Goal: Transaction & Acquisition: Purchase product/service

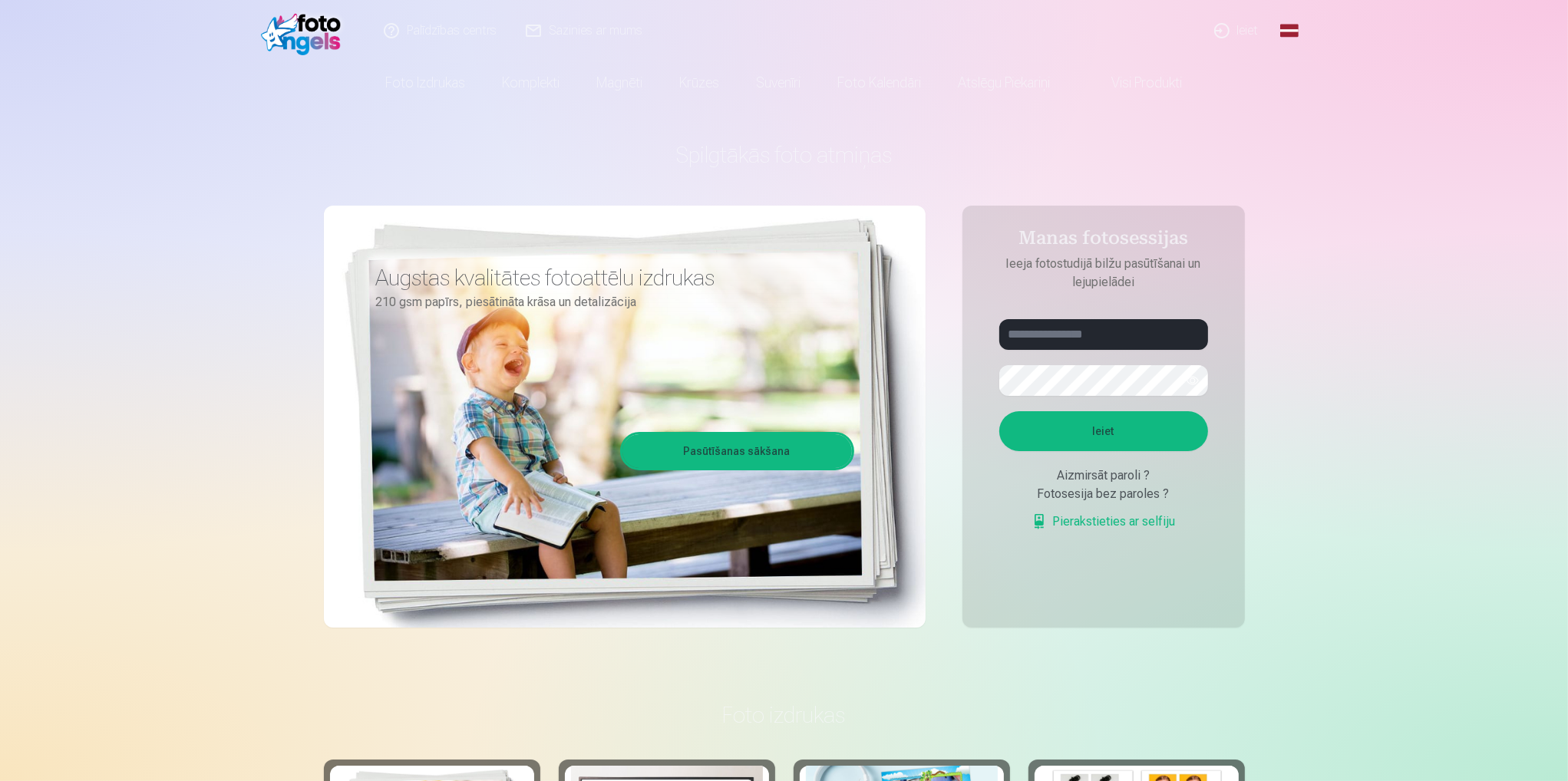
click at [1238, 31] on link "Ieiet" at bounding box center [1237, 30] width 73 height 61
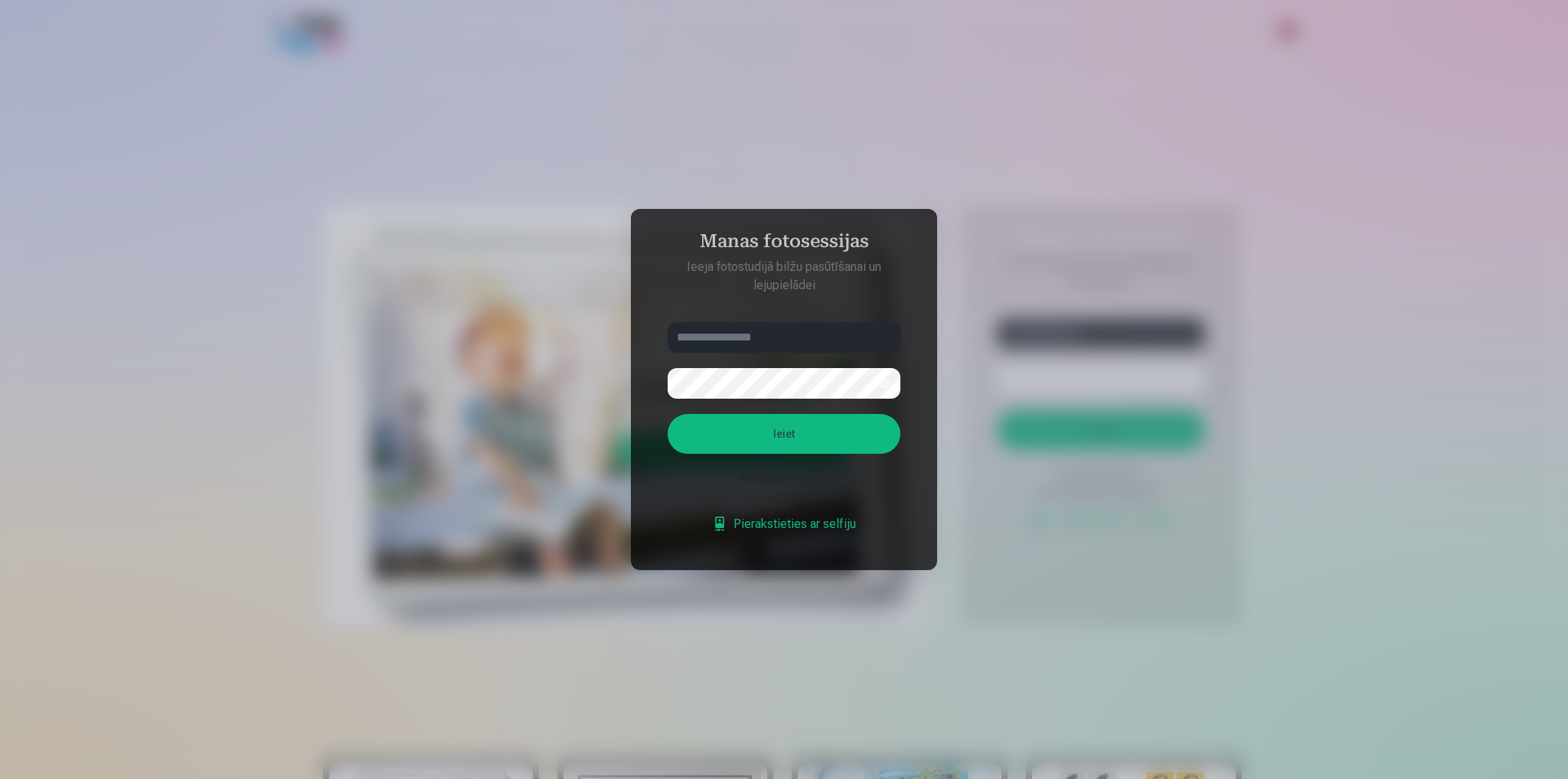
click at [1075, 320] on div at bounding box center [784, 390] width 1568 height 779
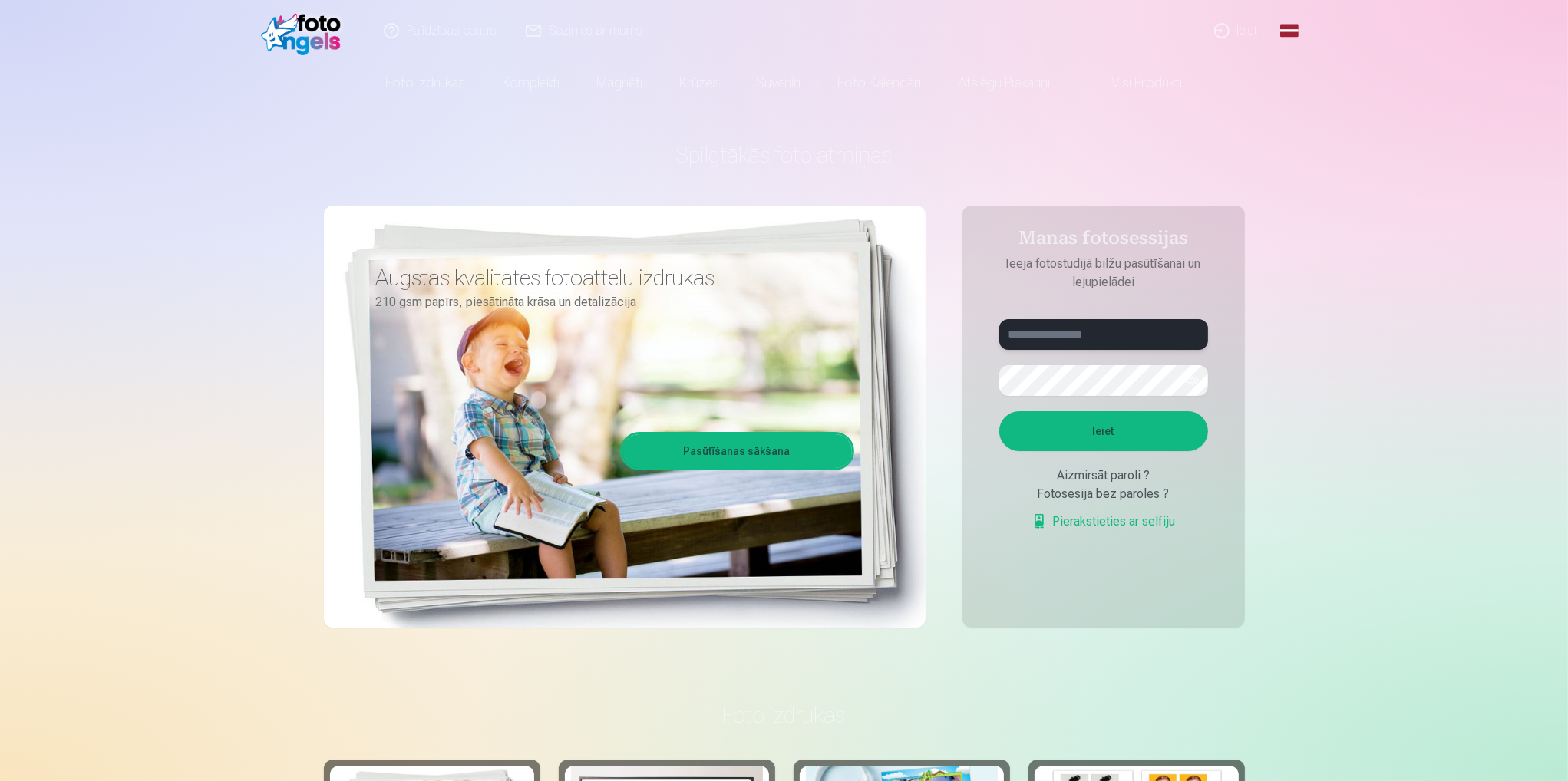
click at [1090, 335] on input "text" at bounding box center [1104, 334] width 209 height 31
type input "**********"
click at [1132, 423] on button "Ieiet" at bounding box center [1104, 431] width 209 height 40
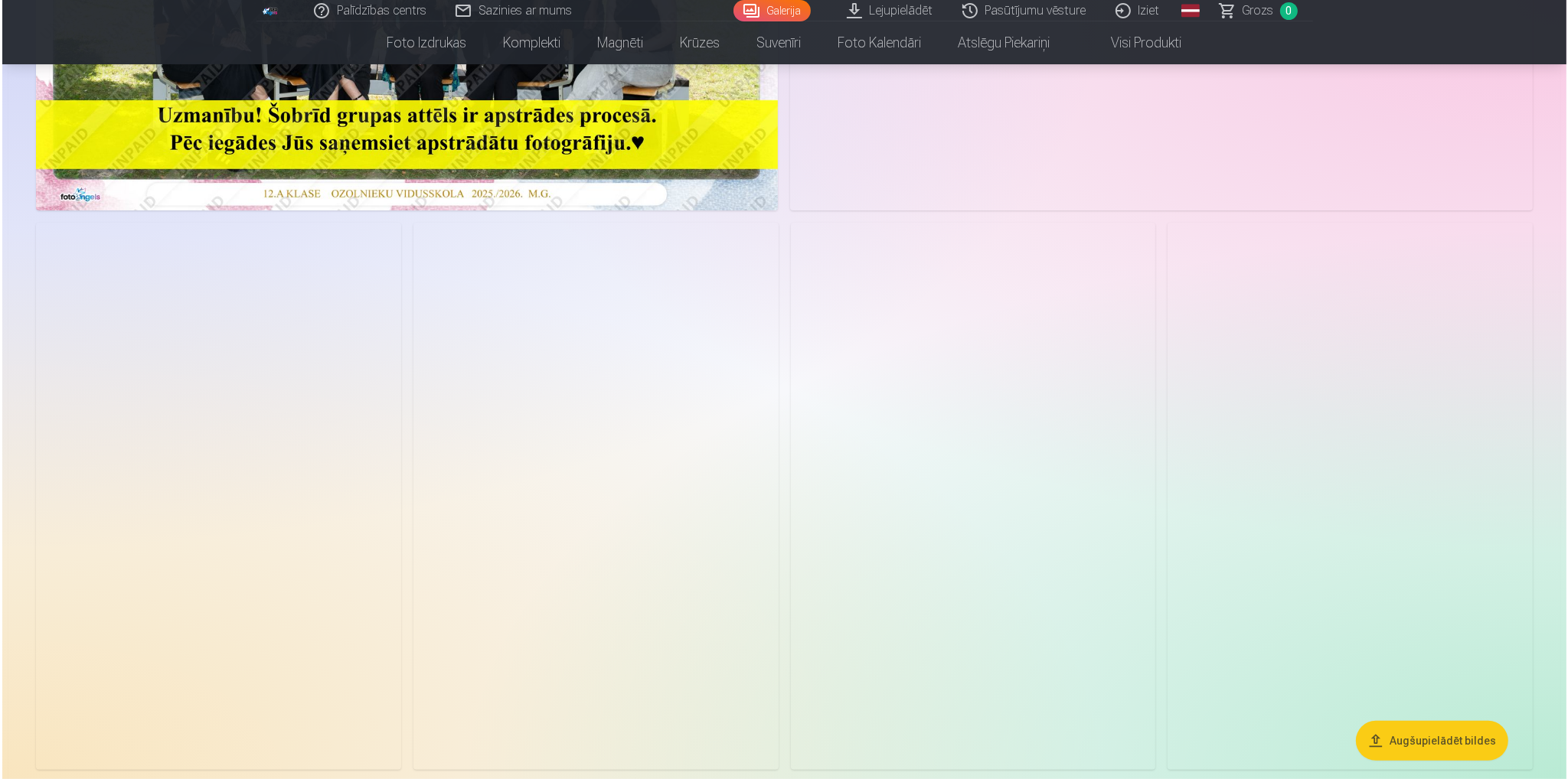
scroll to position [689, 0]
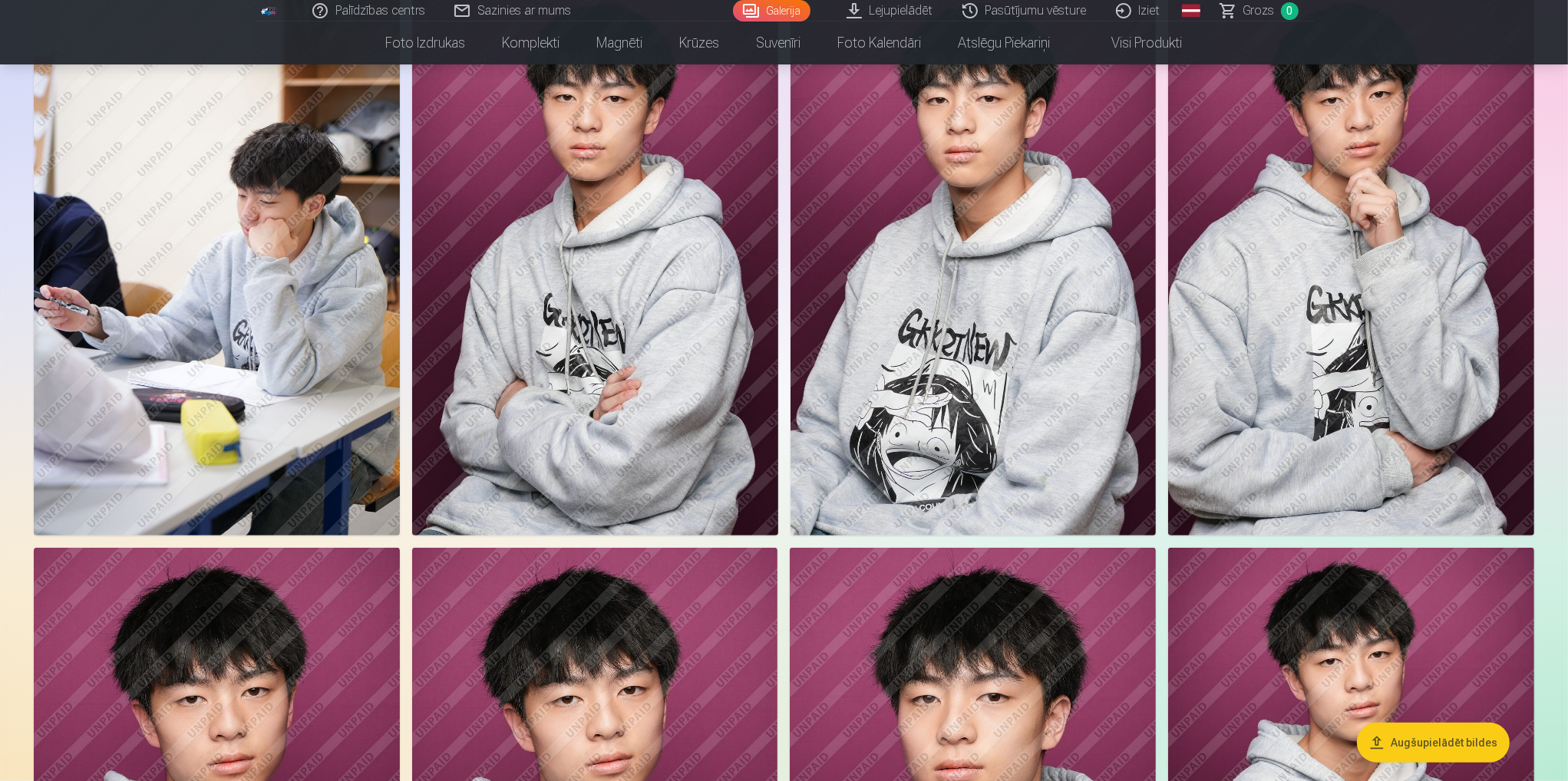
click at [291, 275] on img at bounding box center [216, 261] width 366 height 548
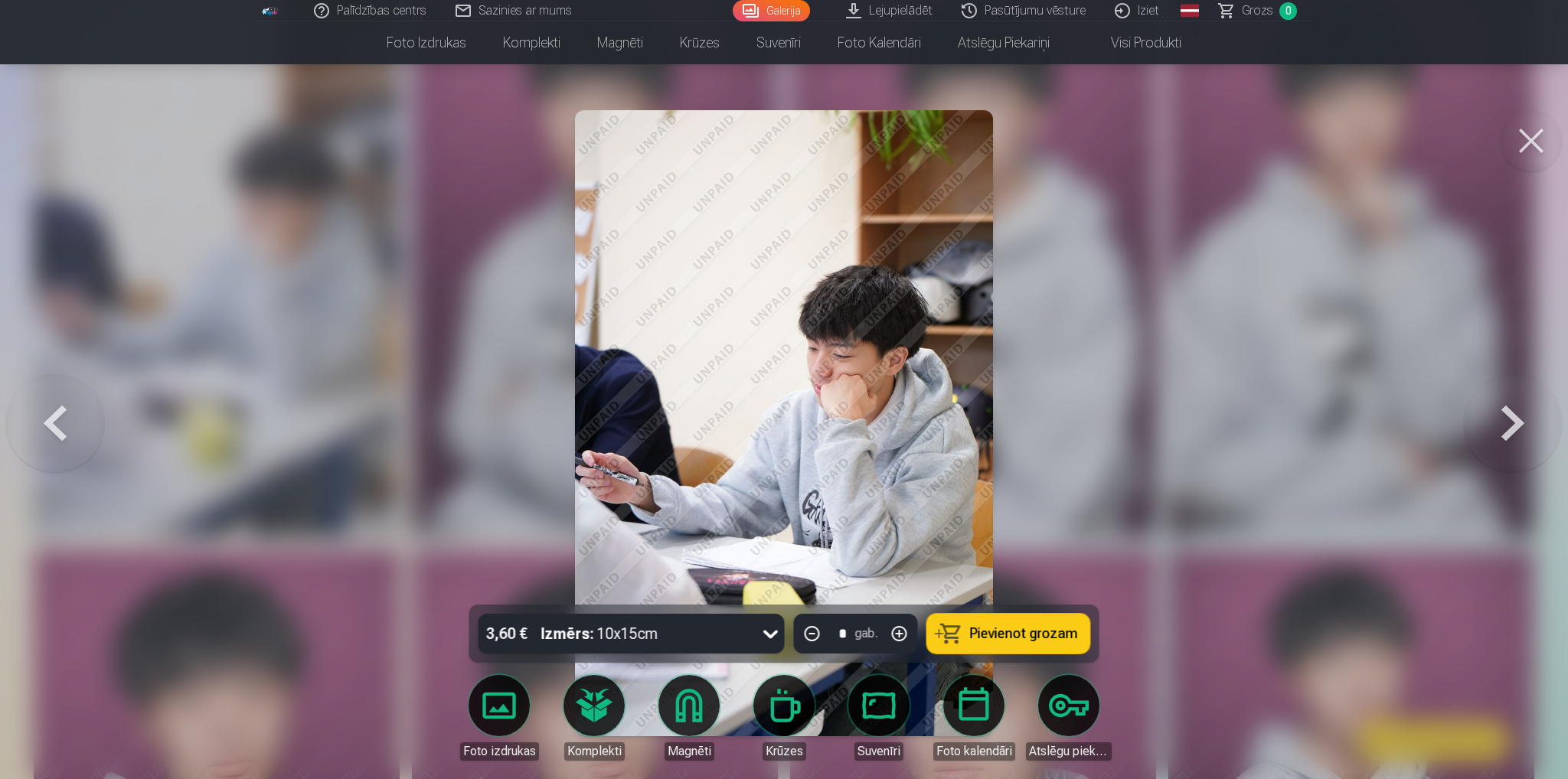
click at [1539, 134] on button at bounding box center [1530, 140] width 61 height 61
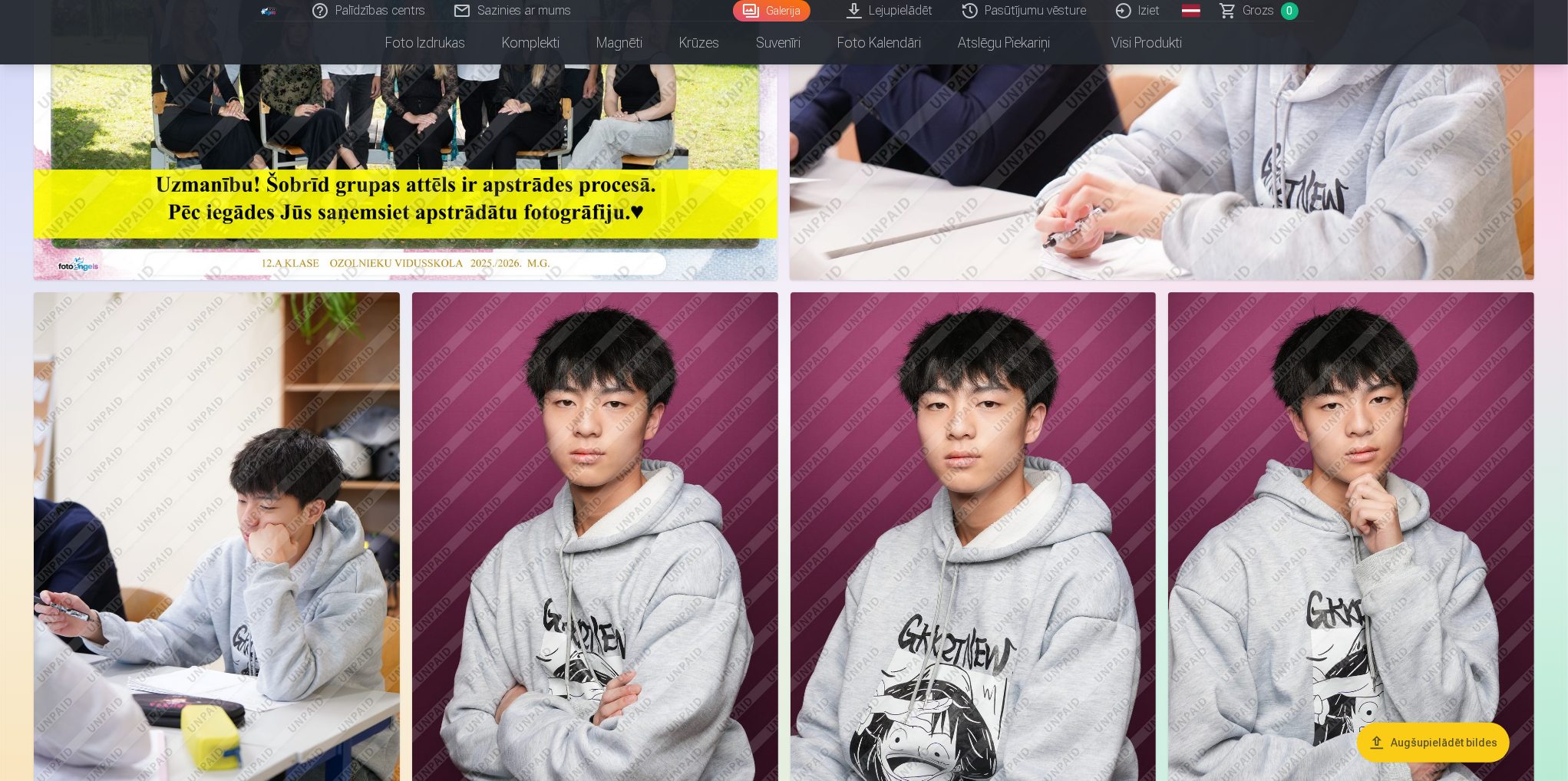
scroll to position [382, 0]
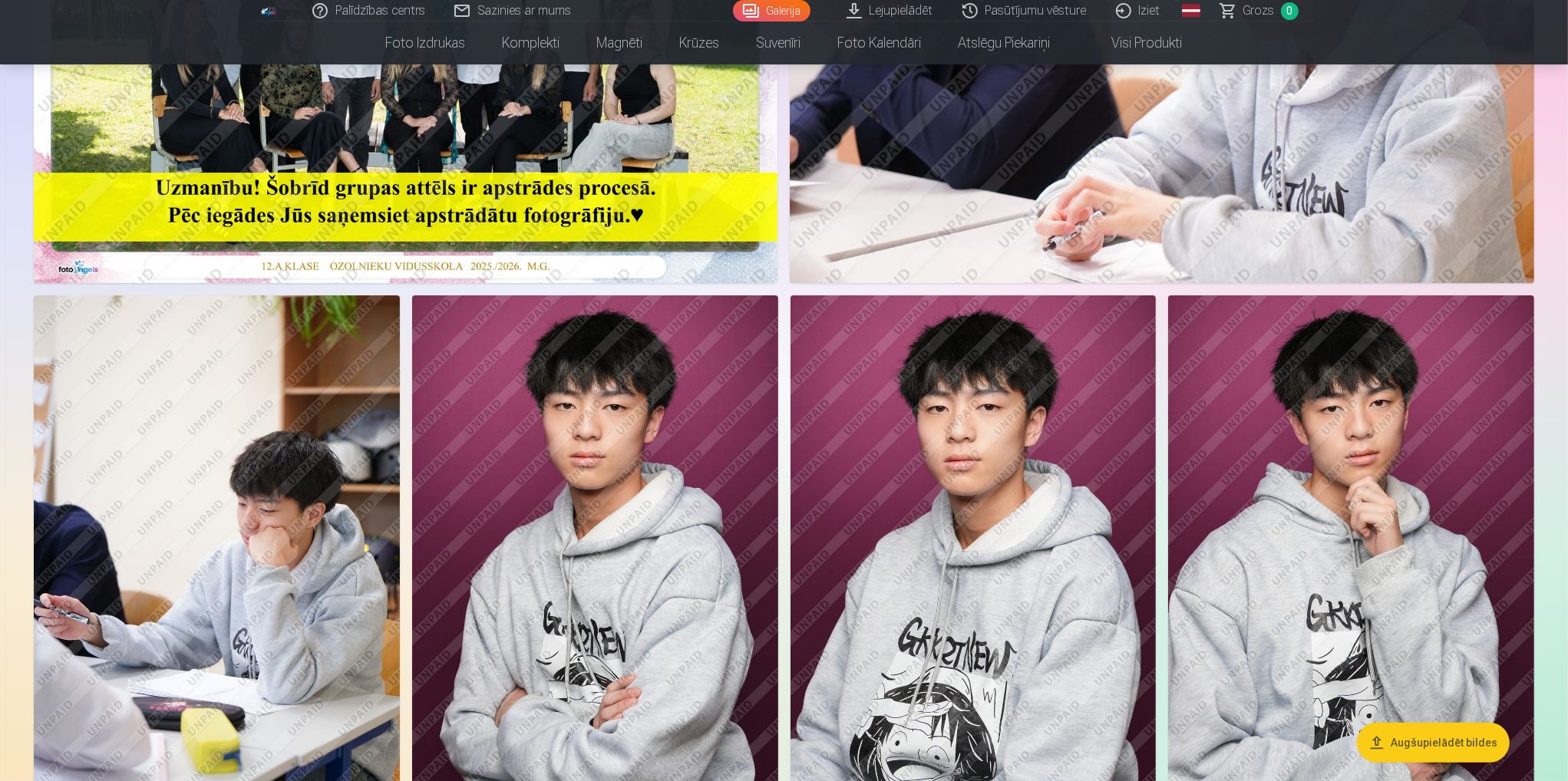
click at [612, 488] on img at bounding box center [595, 570] width 366 height 548
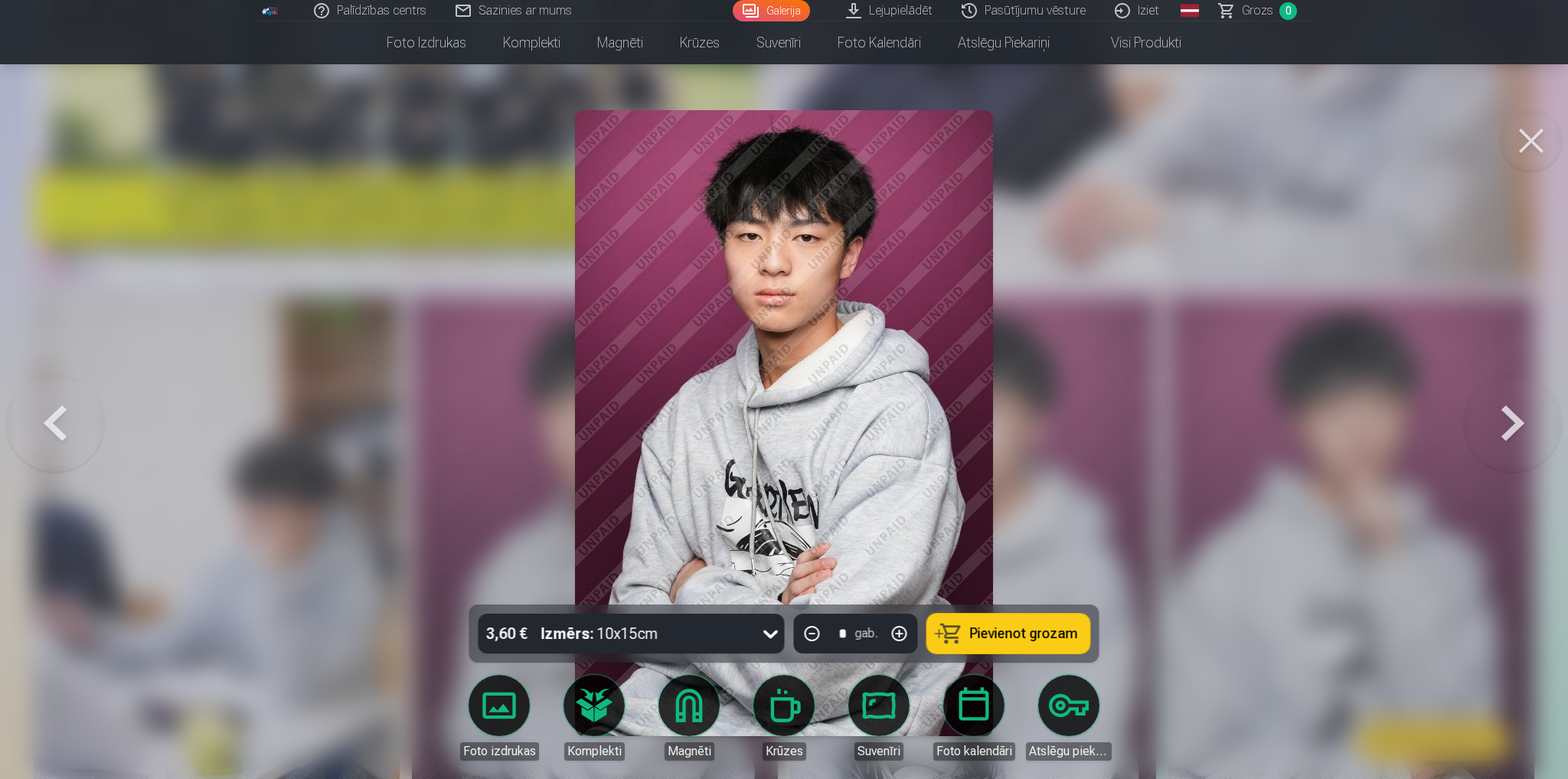
click at [1530, 149] on button at bounding box center [1530, 140] width 61 height 61
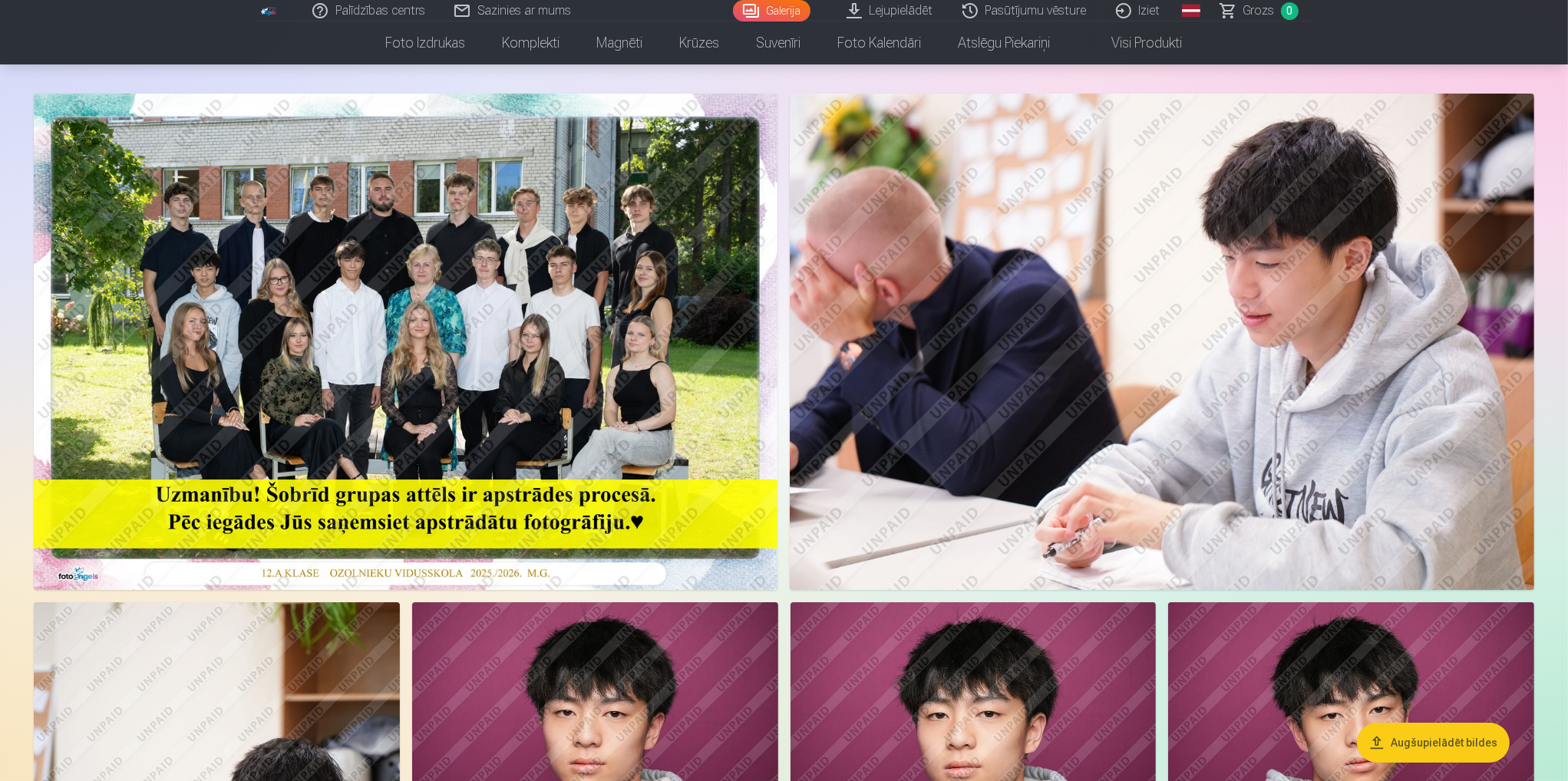
scroll to position [459, 0]
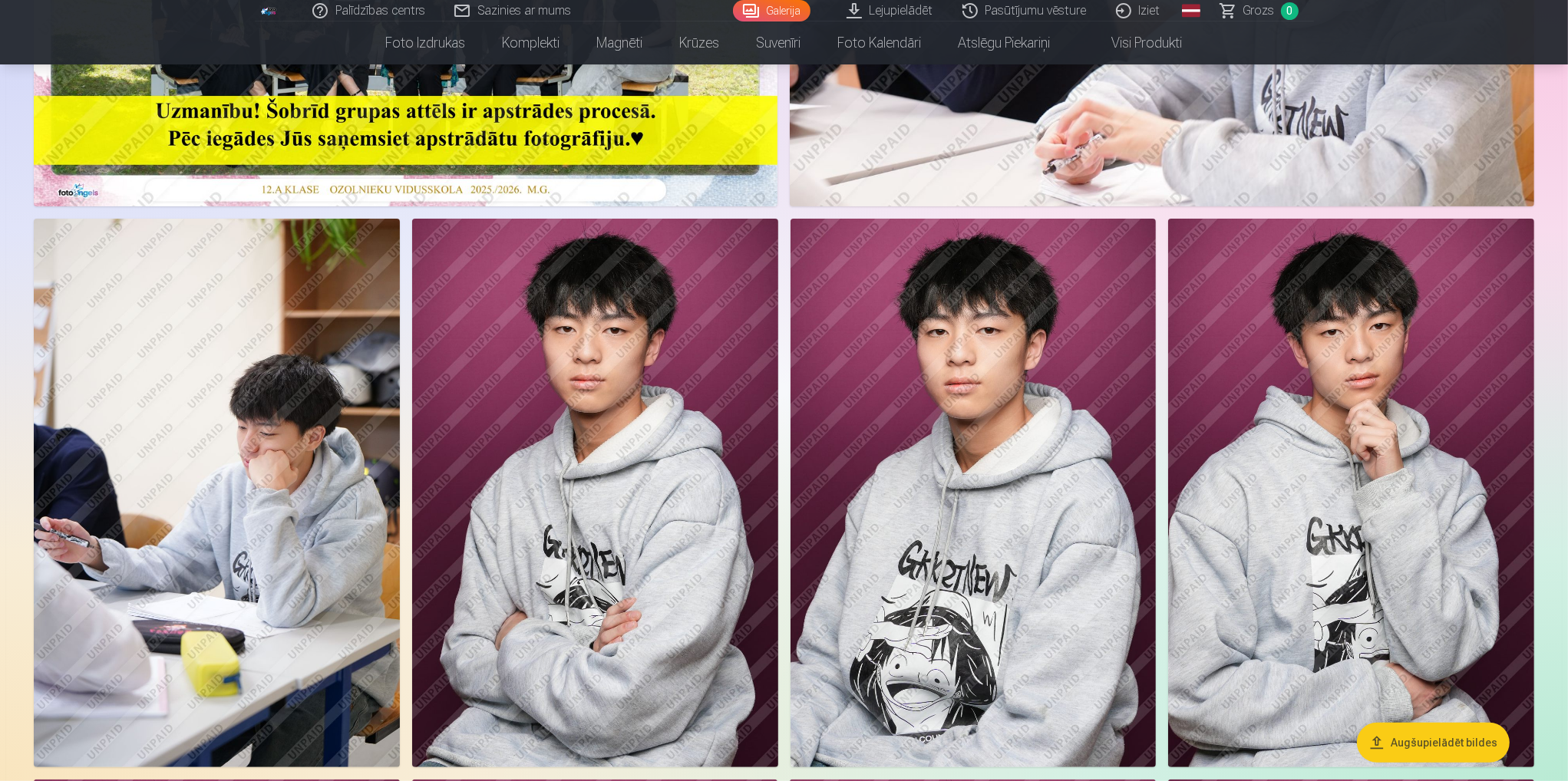
click at [620, 329] on img at bounding box center [595, 493] width 366 height 548
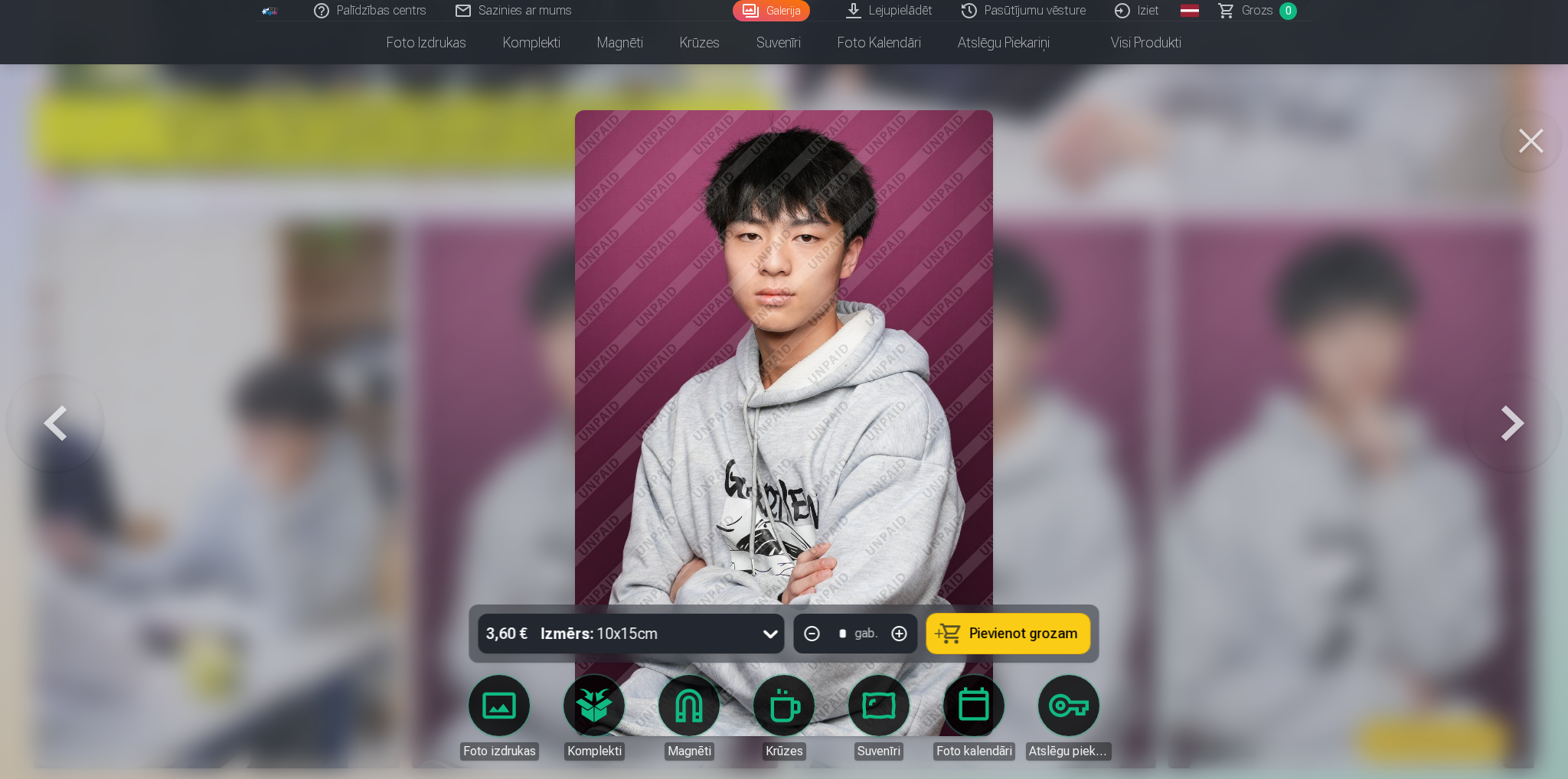
click at [1138, 297] on div at bounding box center [784, 390] width 1568 height 779
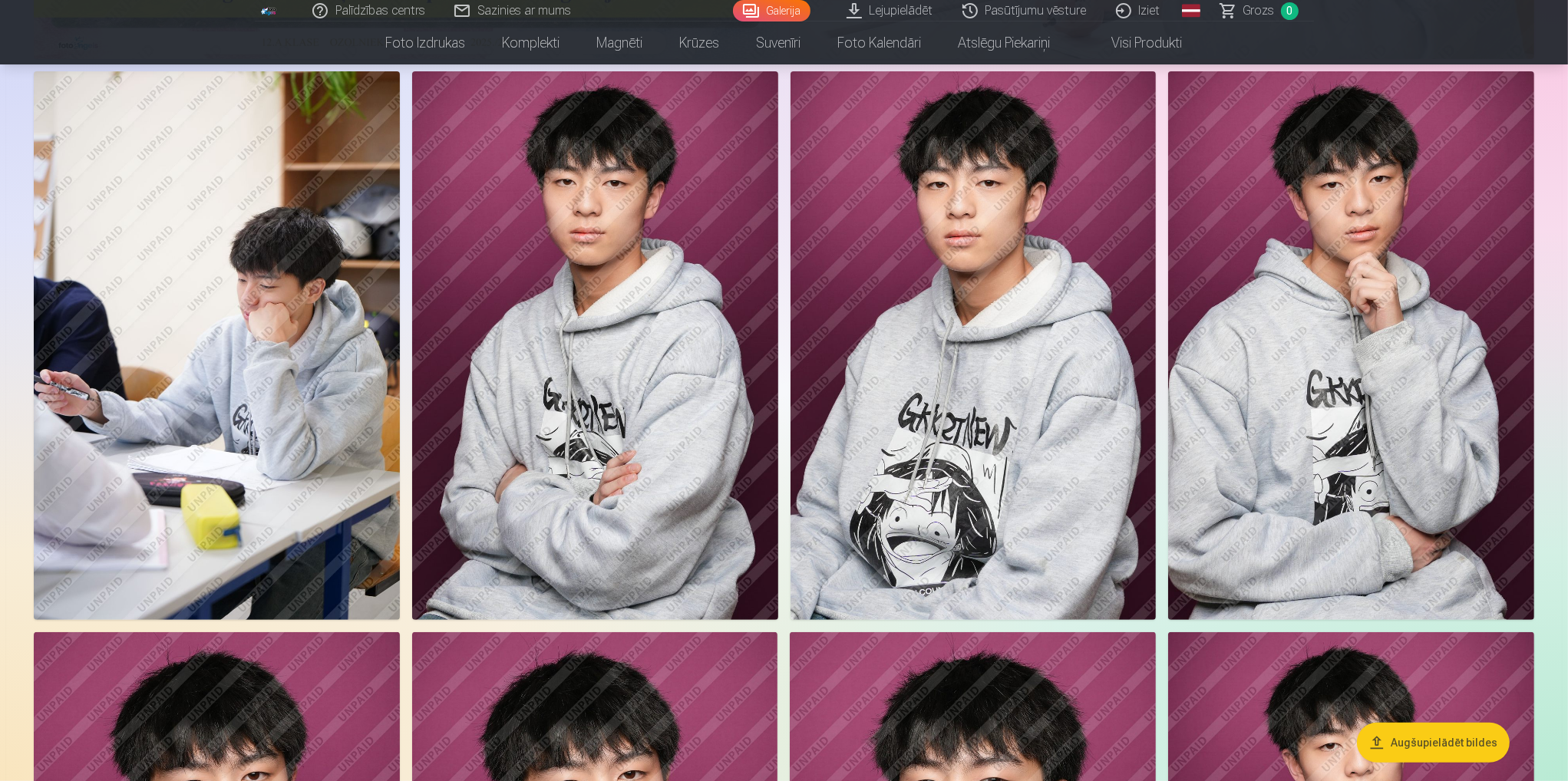
scroll to position [614, 0]
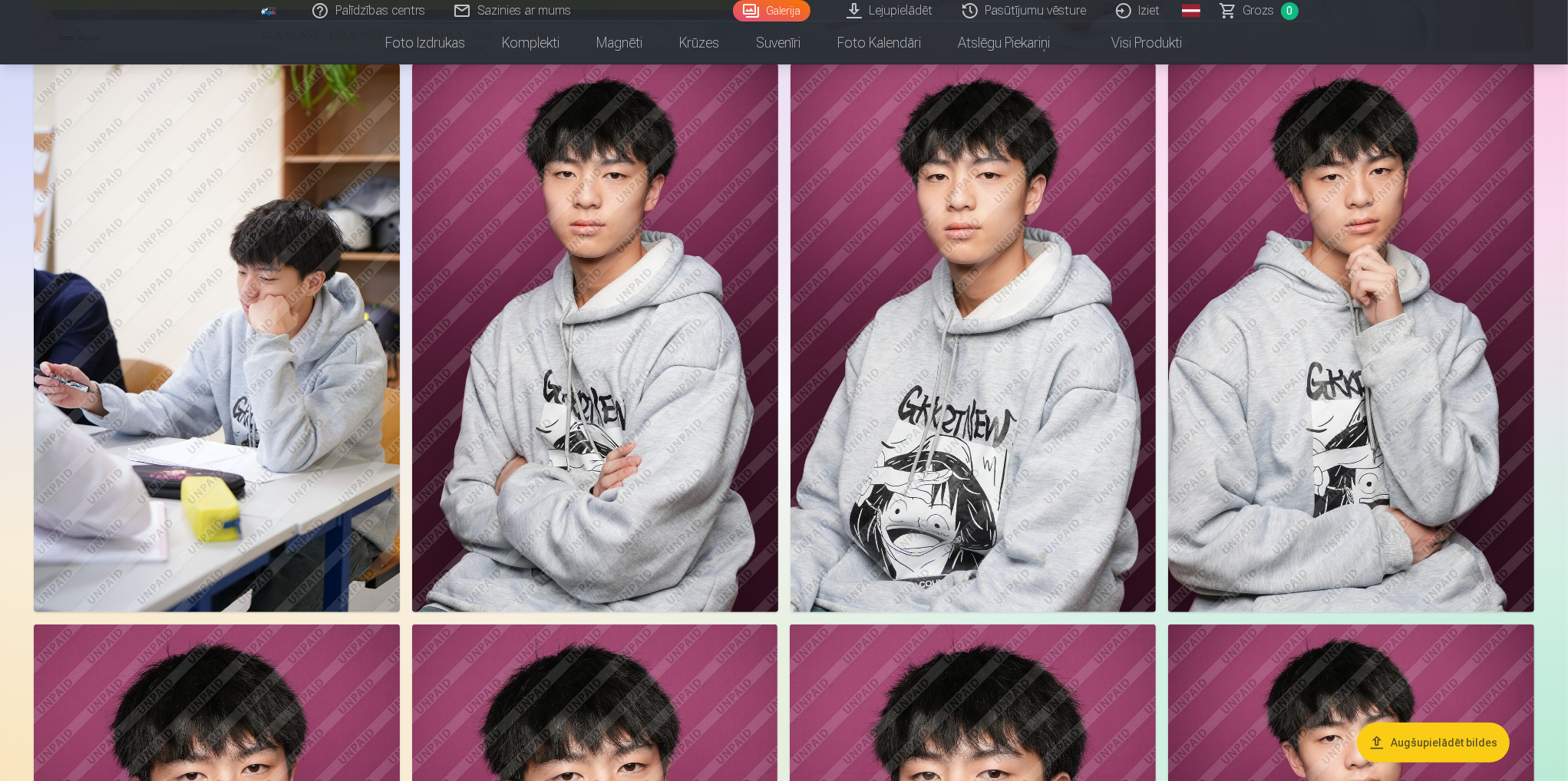
click at [604, 262] on img at bounding box center [595, 338] width 366 height 548
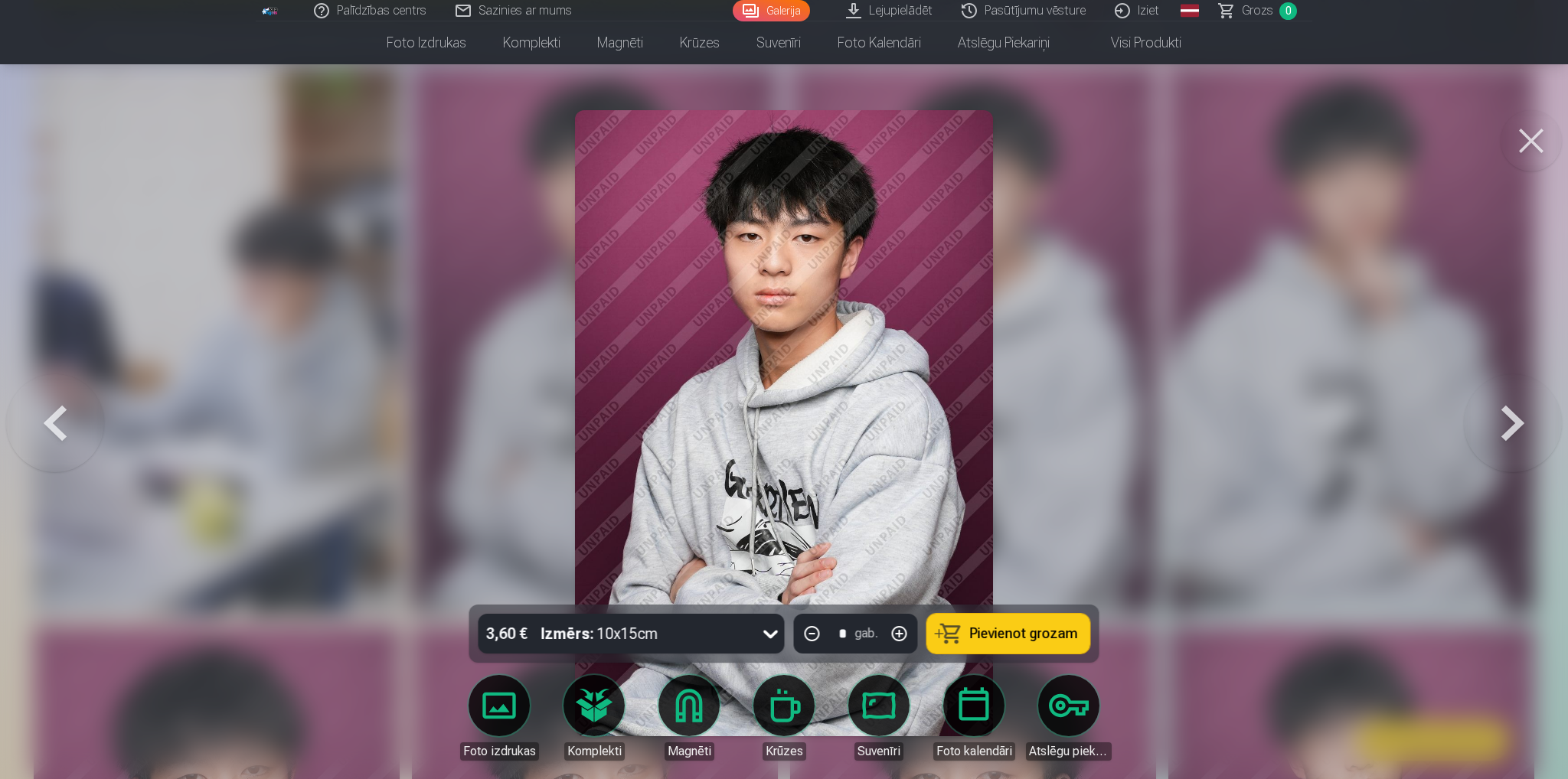
click at [754, 286] on img at bounding box center [783, 423] width 417 height 626
click at [1530, 149] on button at bounding box center [1530, 140] width 61 height 61
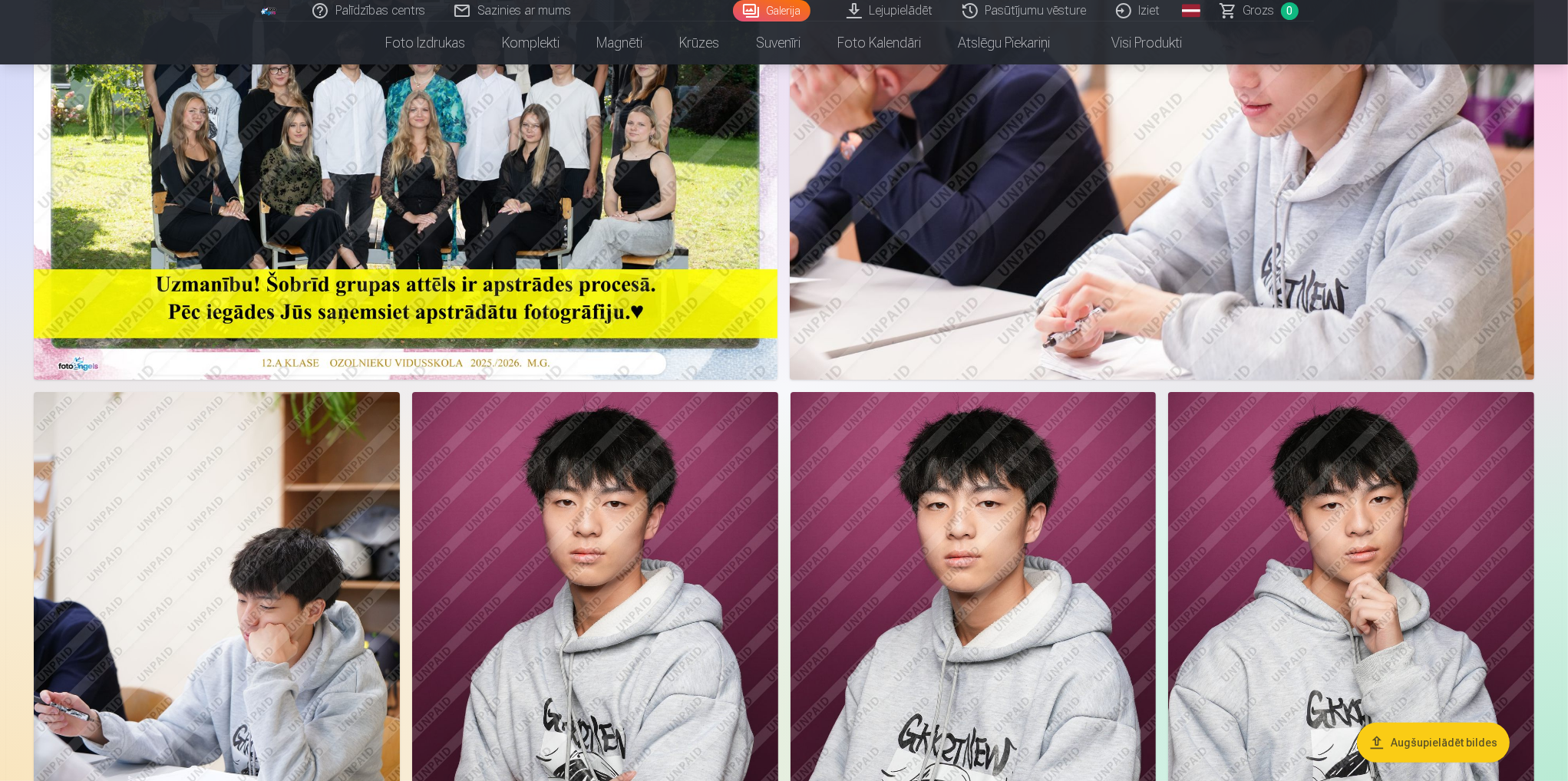
scroll to position [460, 0]
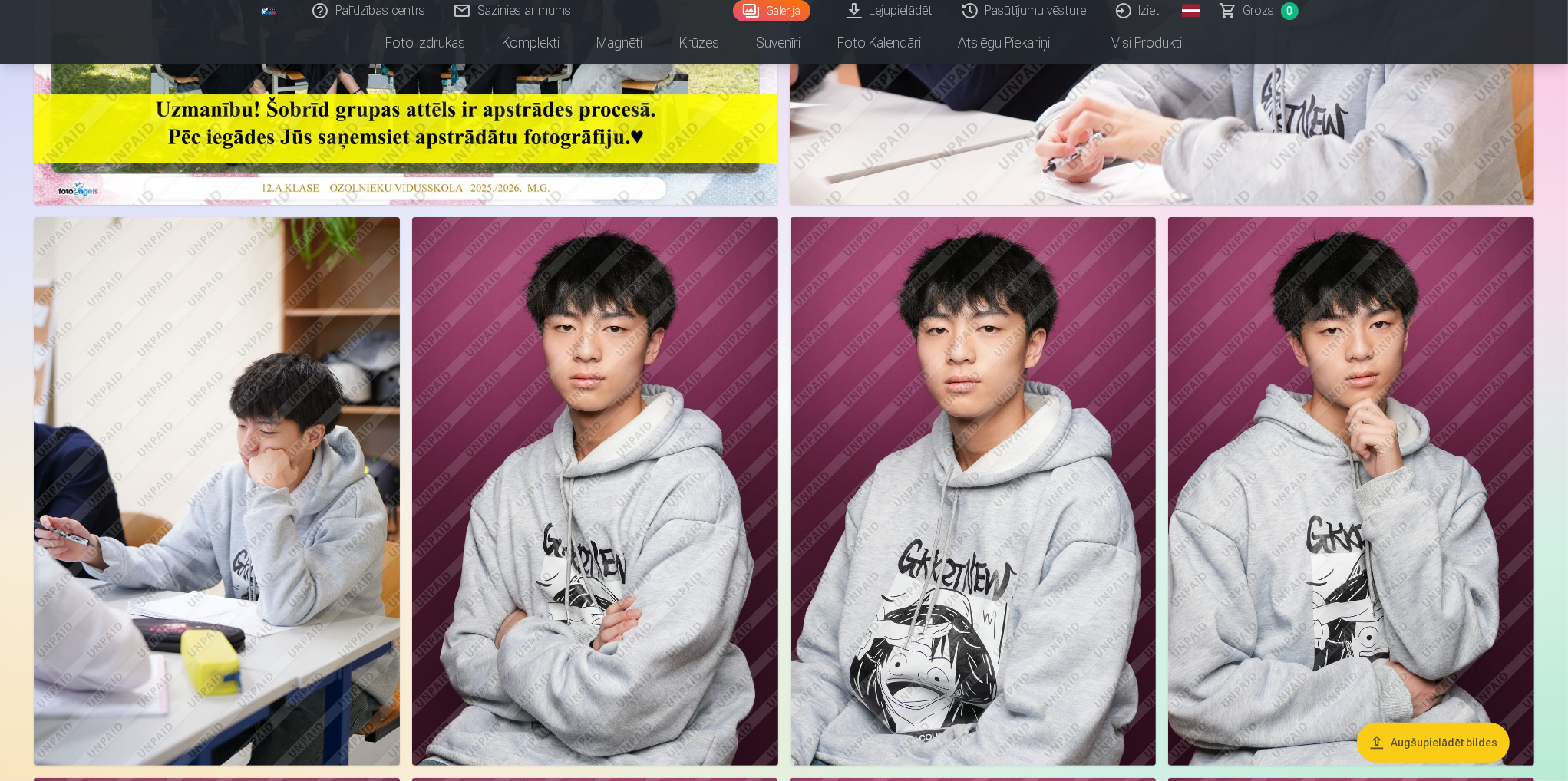
click at [269, 472] on img at bounding box center [216, 491] width 366 height 548
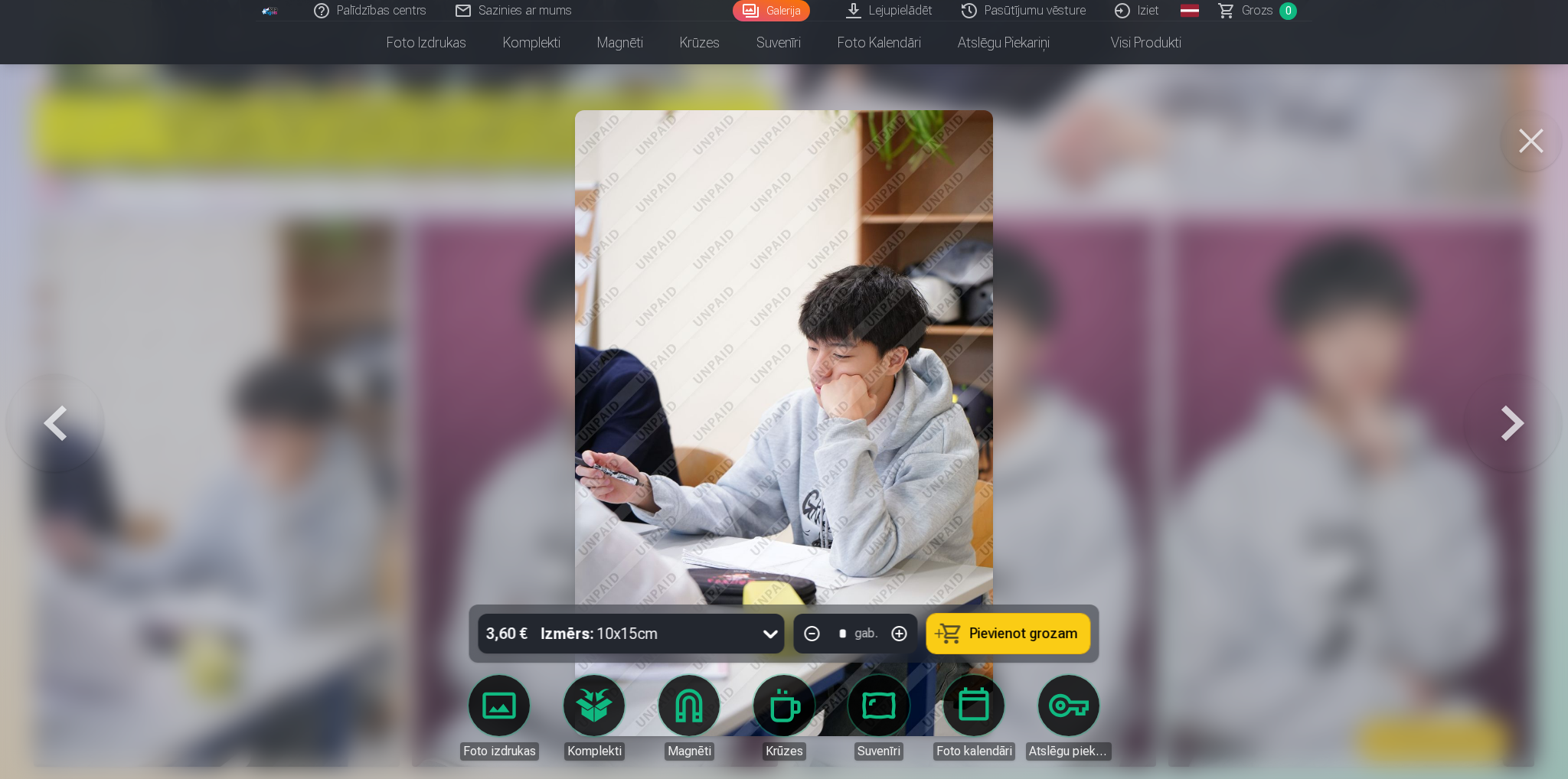
click at [1540, 135] on button at bounding box center [1530, 140] width 61 height 61
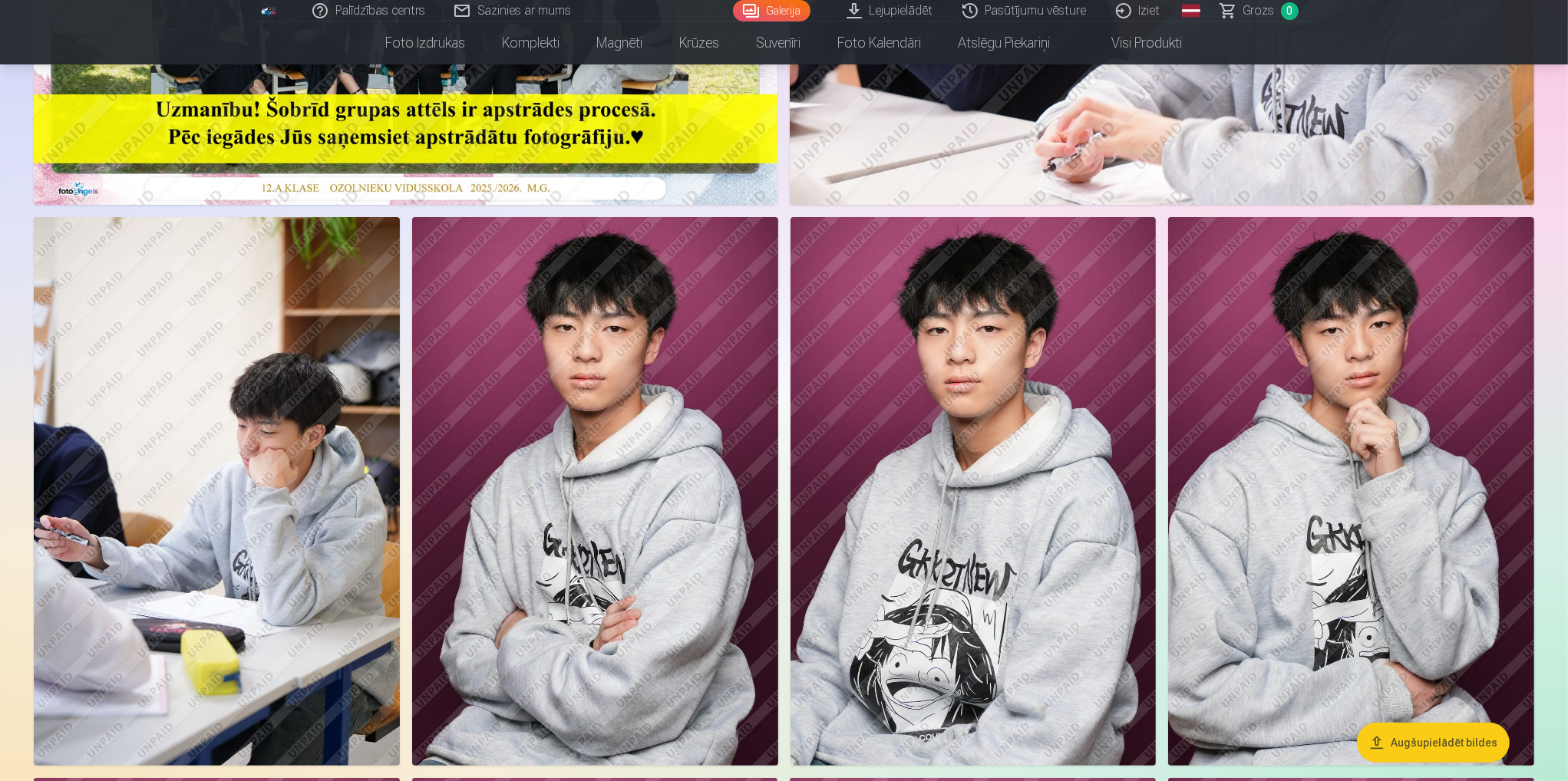
click at [1042, 451] on img at bounding box center [974, 491] width 366 height 548
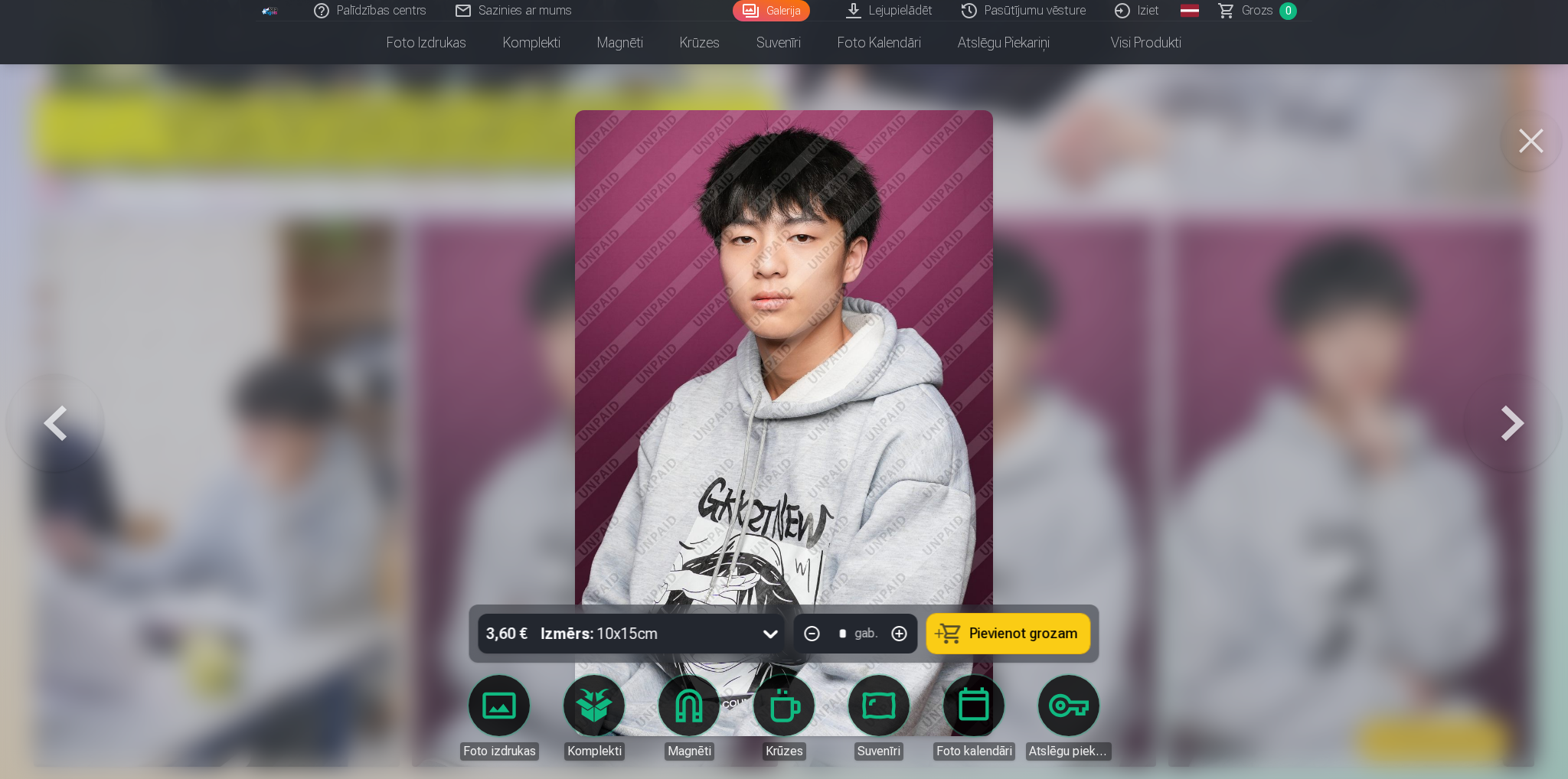
click at [1543, 130] on button at bounding box center [1530, 140] width 61 height 61
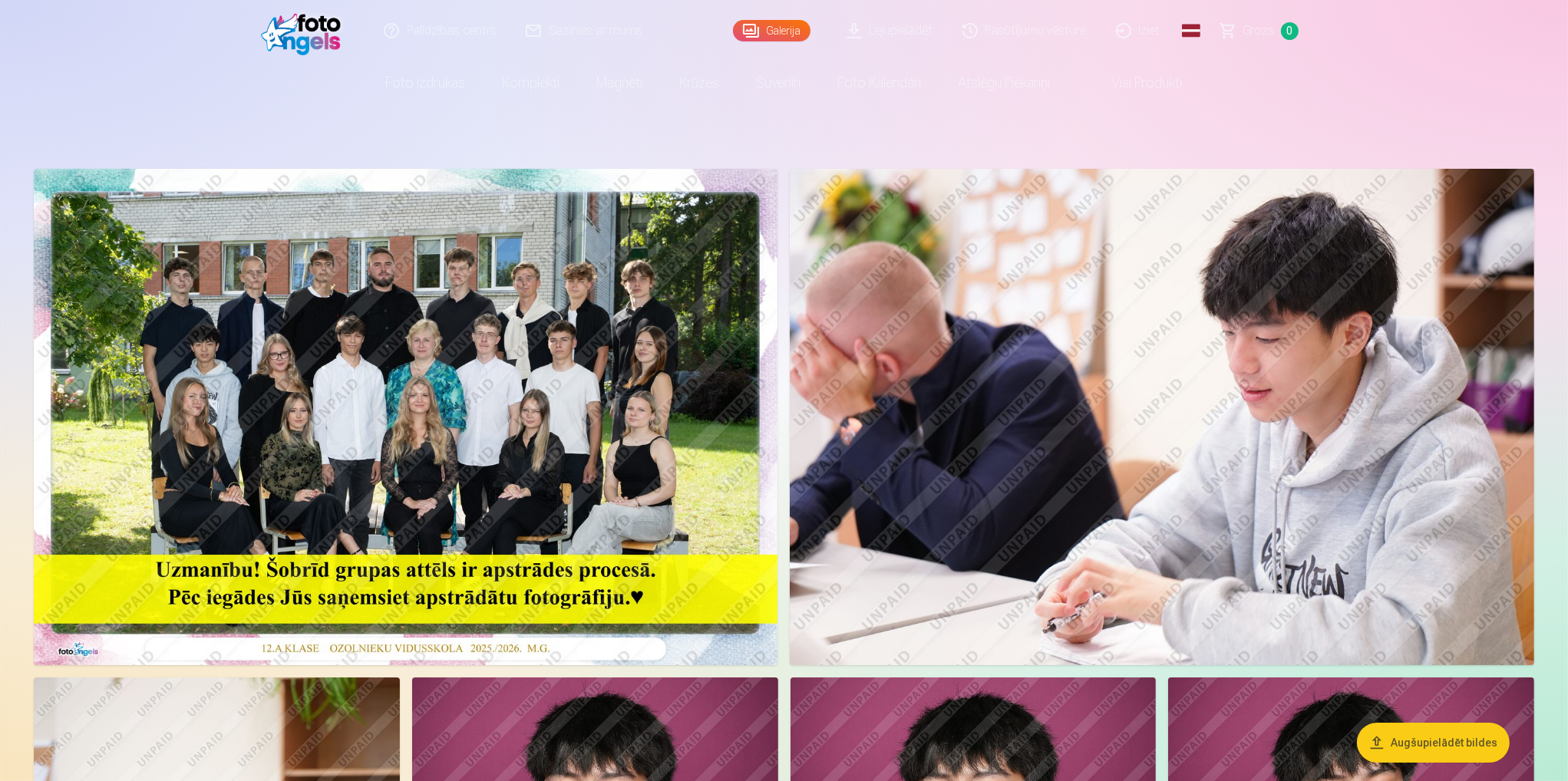
click at [414, 339] on img at bounding box center [405, 417] width 743 height 497
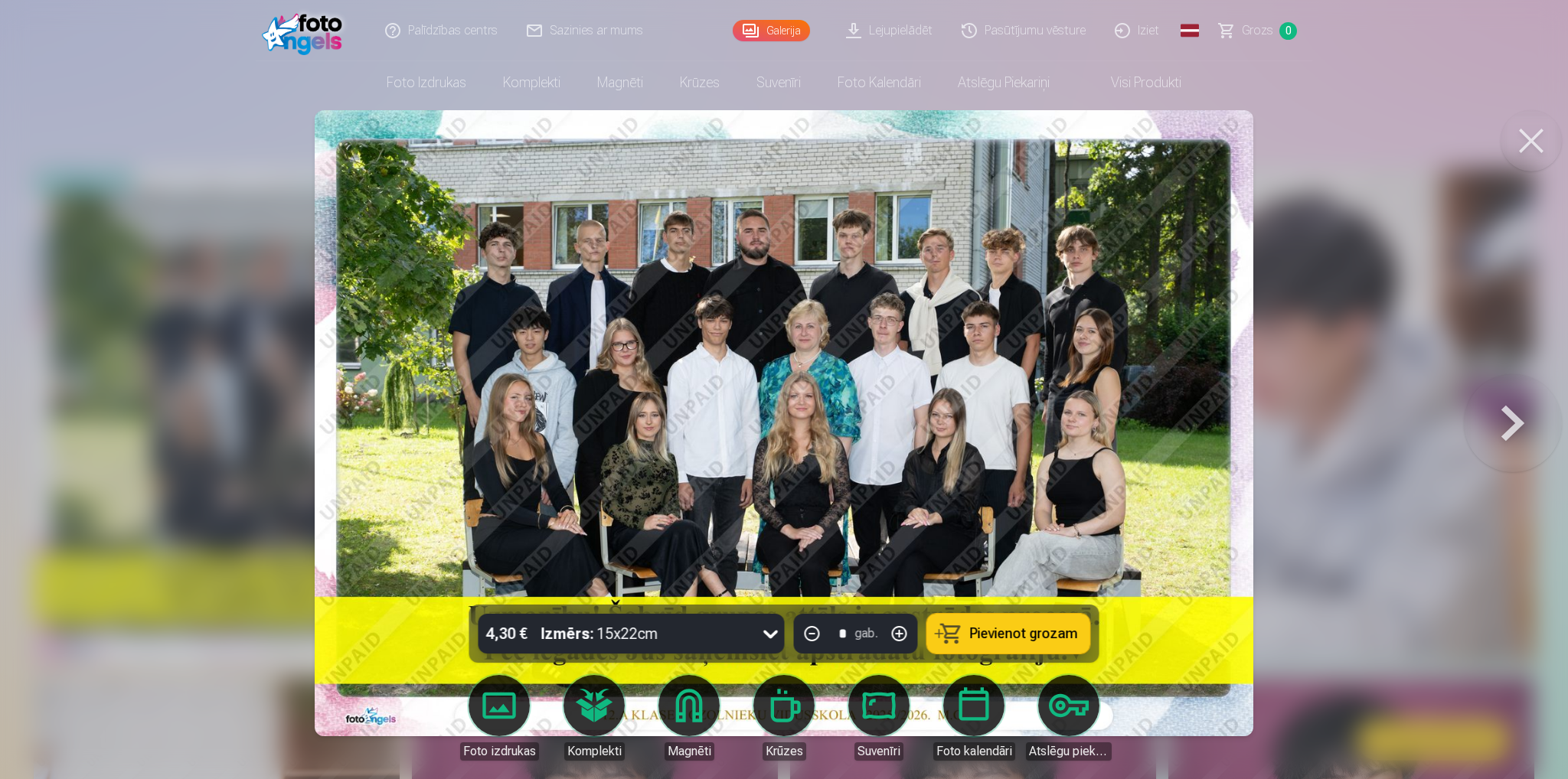
click at [1510, 431] on button at bounding box center [1512, 423] width 98 height 332
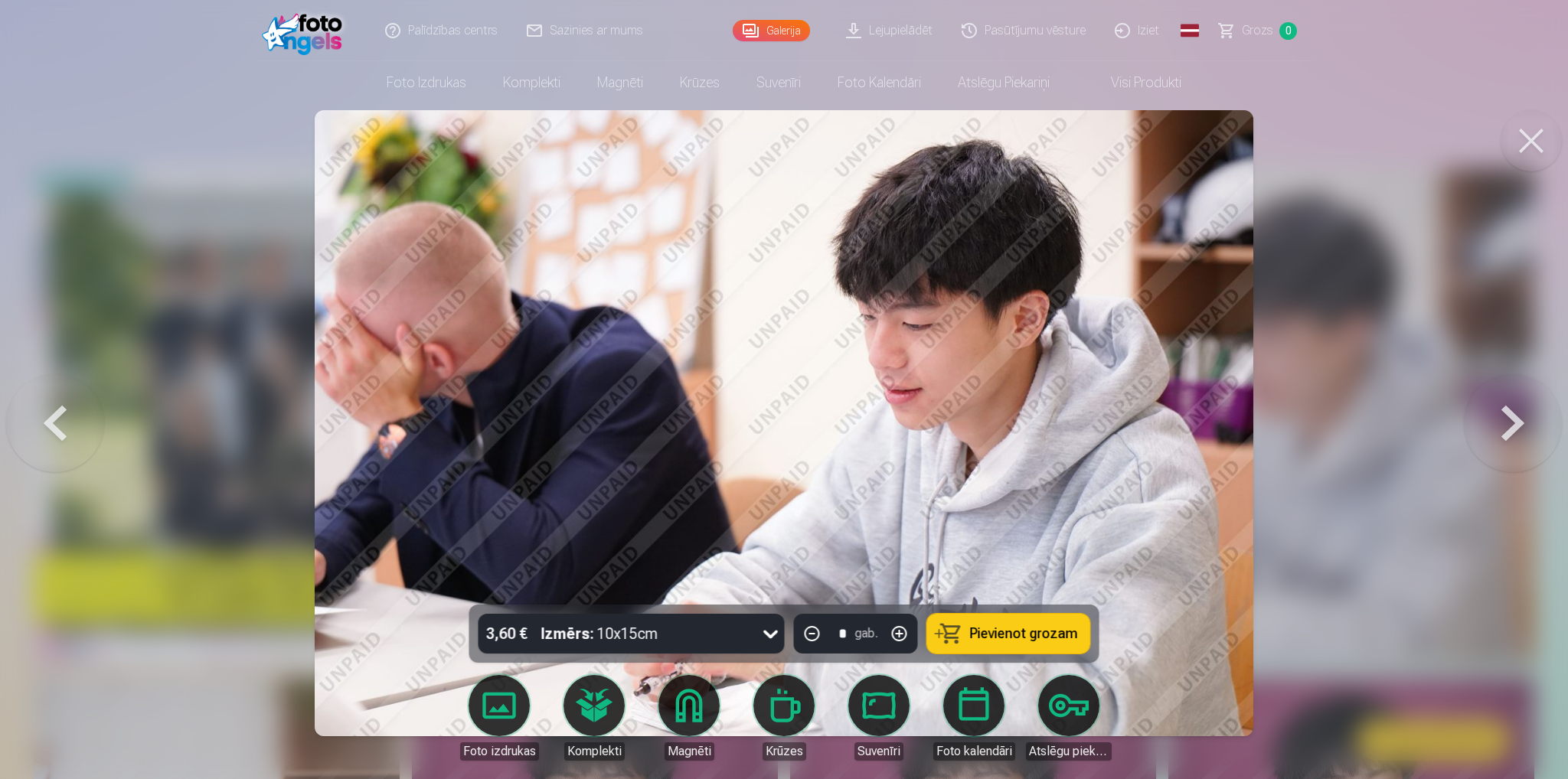
click at [55, 425] on button at bounding box center [55, 423] width 98 height 332
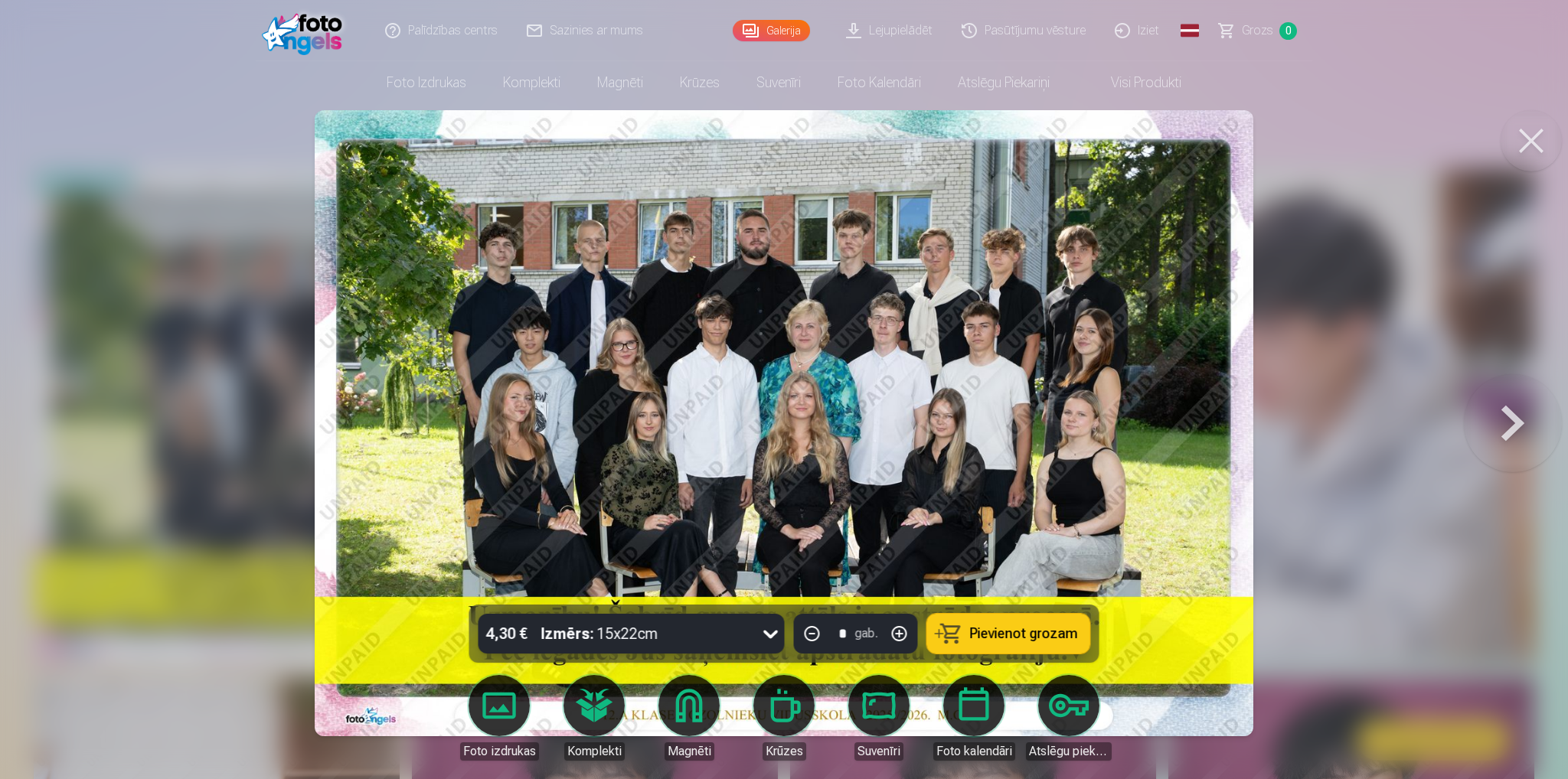
drag, startPoint x: 1549, startPoint y: 475, endPoint x: 1540, endPoint y: 465, distance: 13.5
click at [1548, 475] on button at bounding box center [1512, 423] width 98 height 332
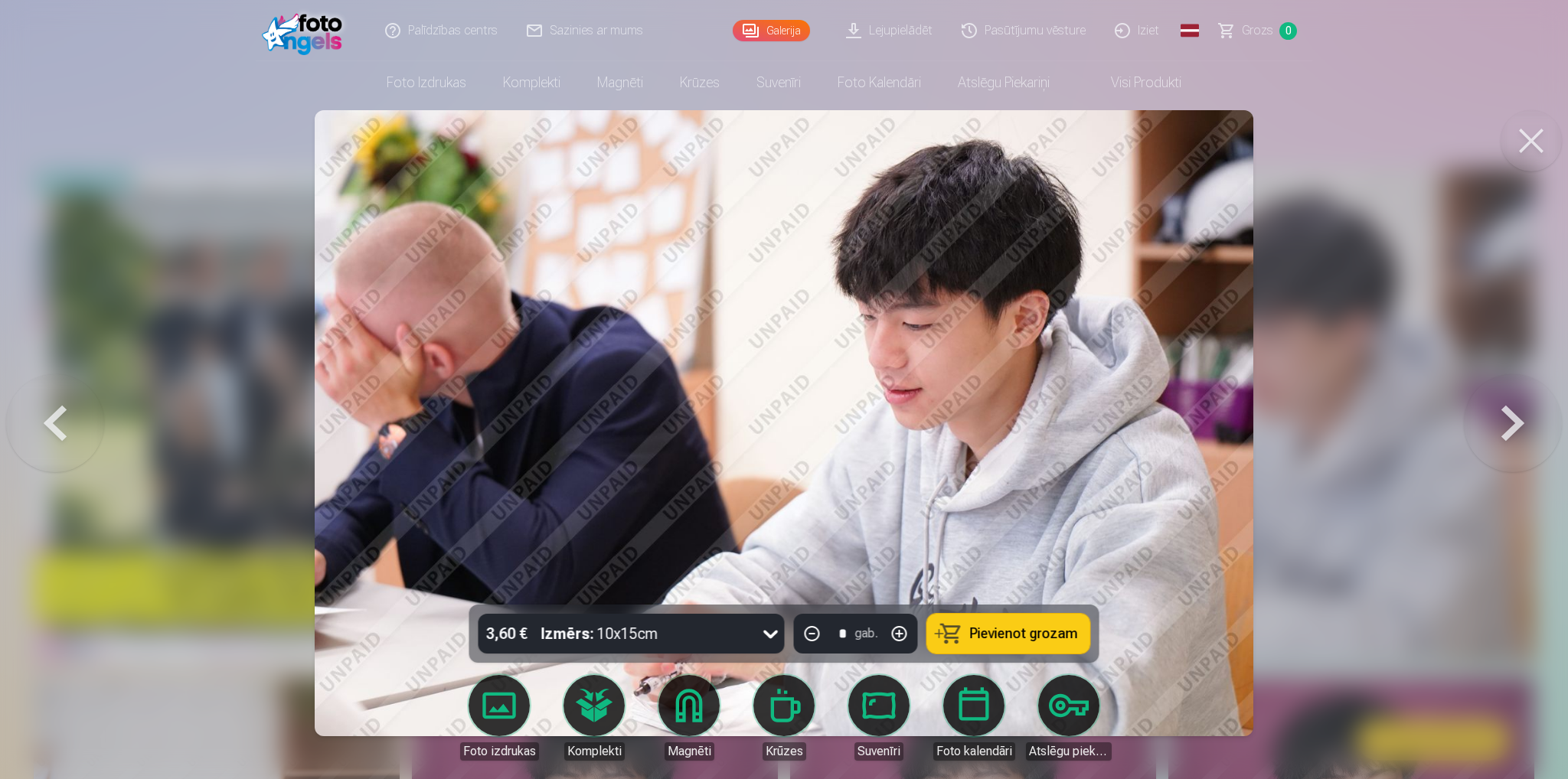
click at [1527, 439] on button at bounding box center [1512, 423] width 98 height 332
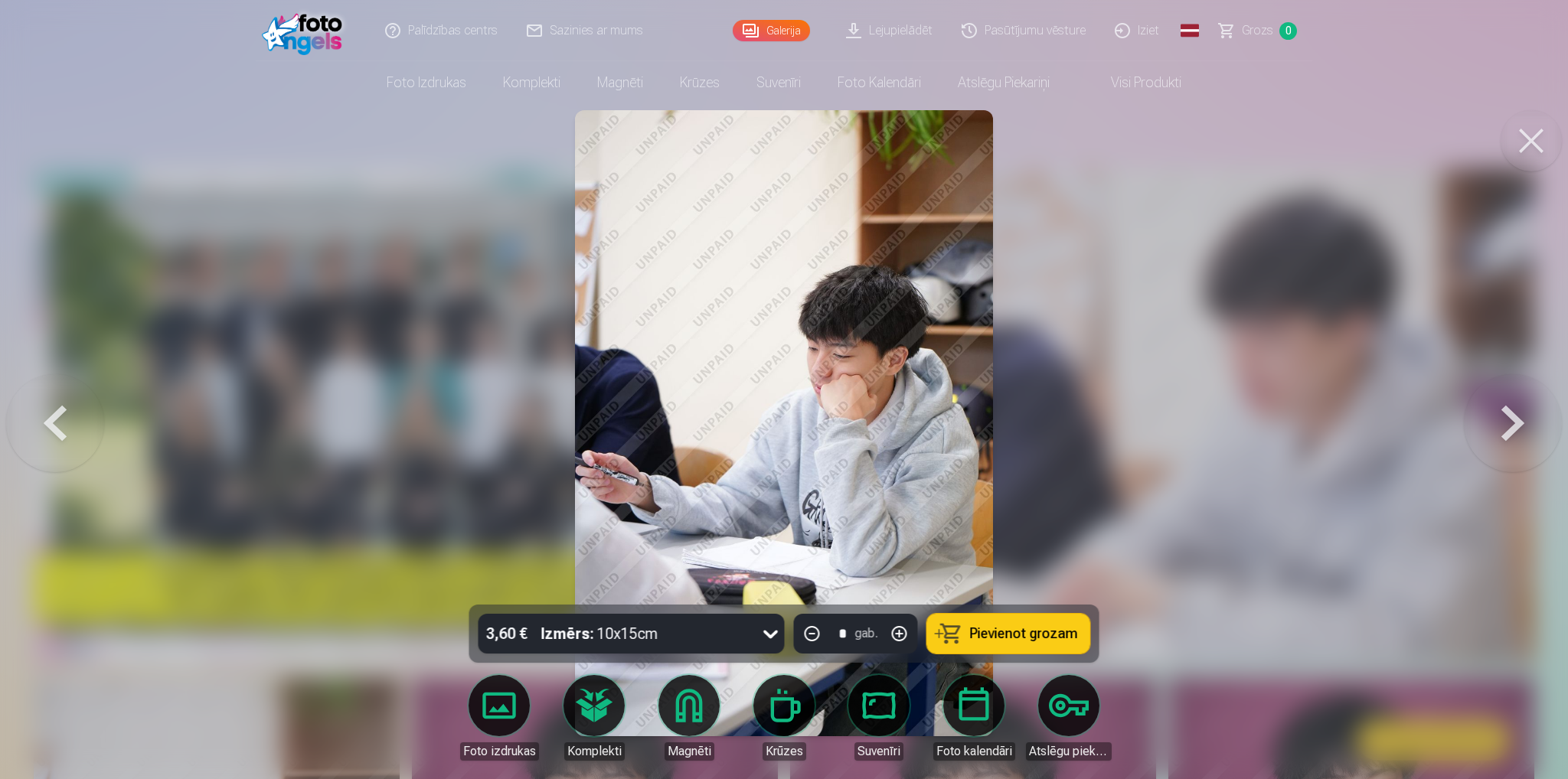
click at [1537, 150] on button at bounding box center [1530, 140] width 61 height 61
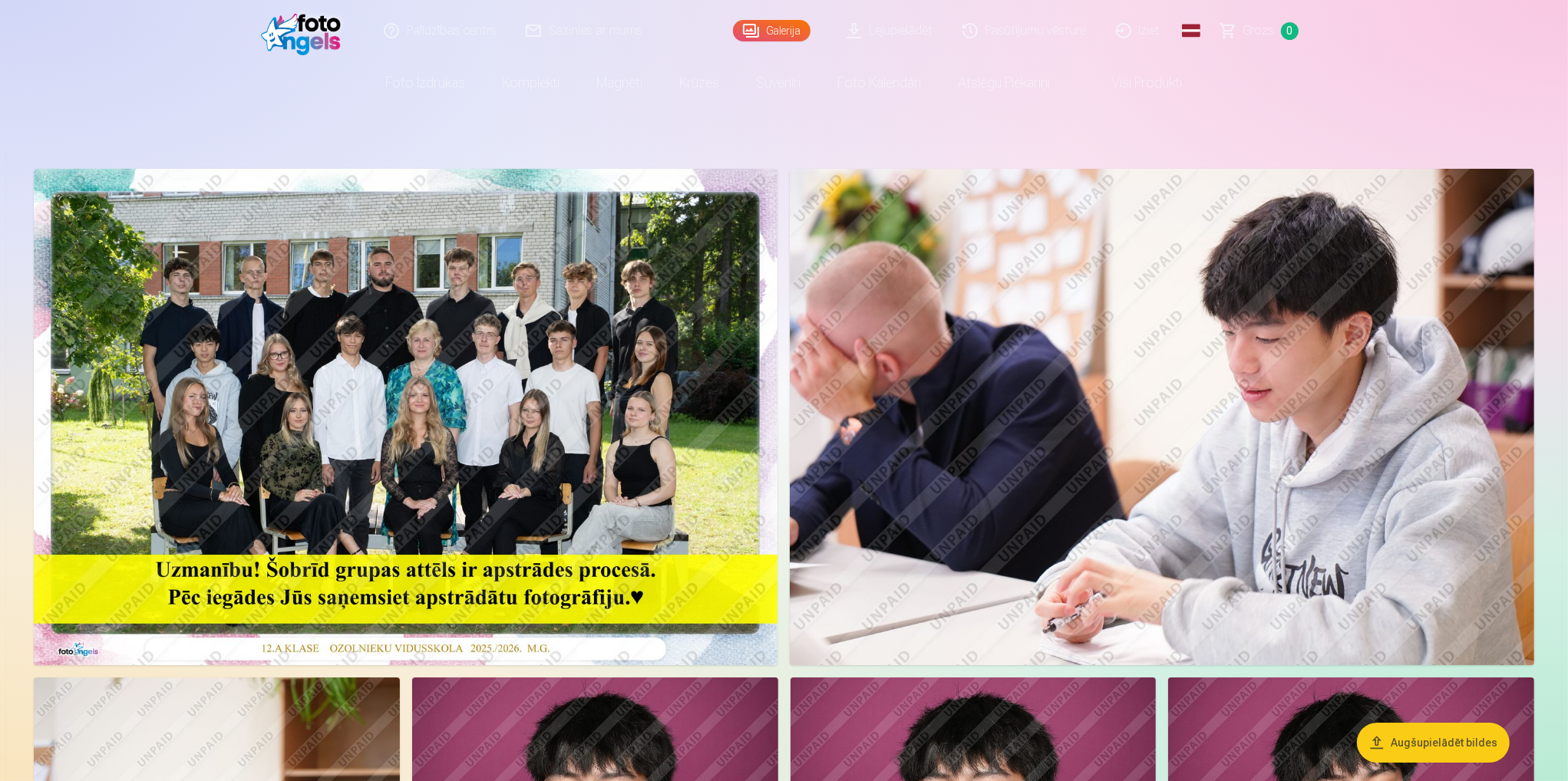
click at [241, 373] on img at bounding box center [405, 417] width 743 height 497
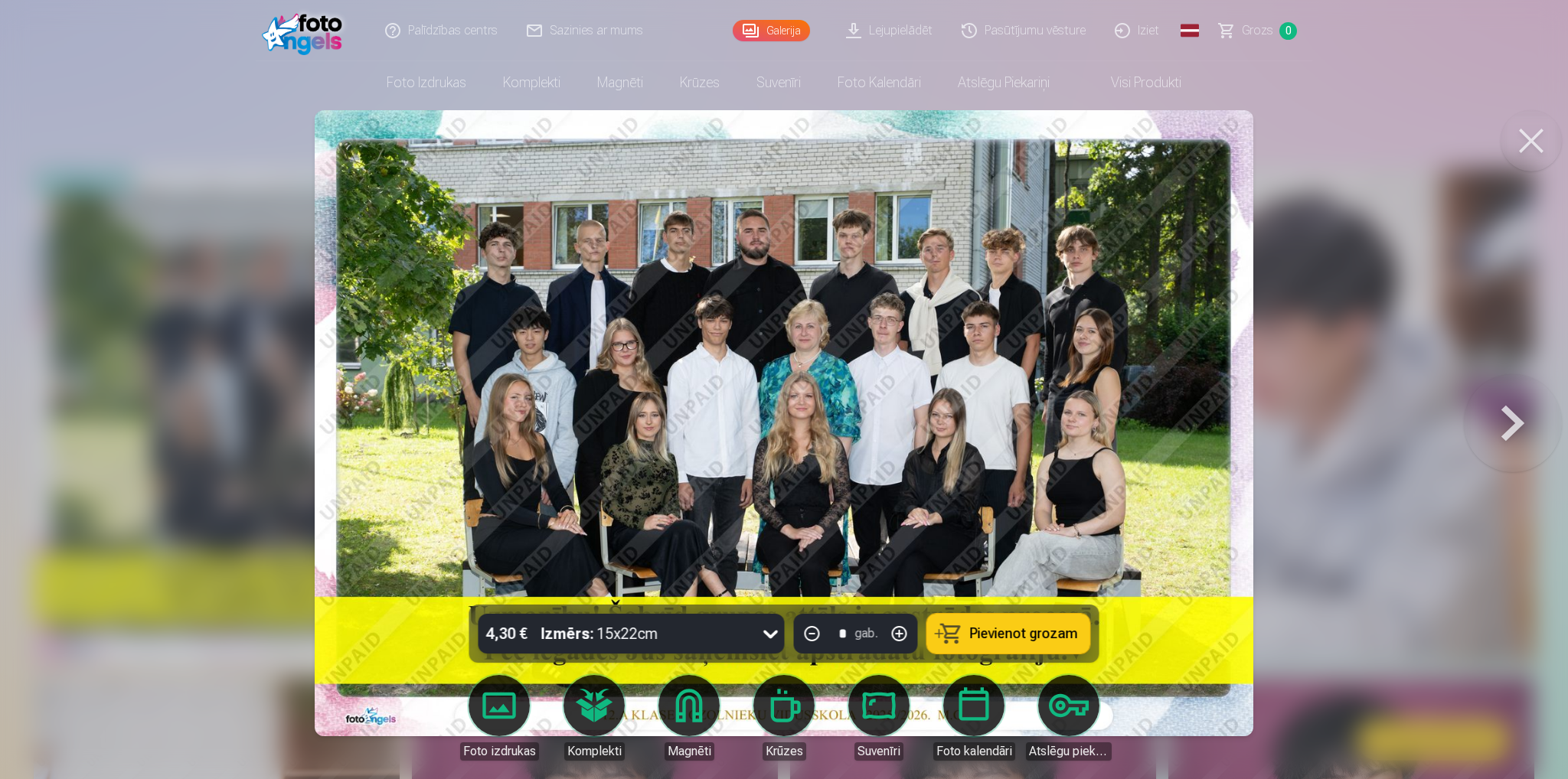
click at [1537, 132] on button at bounding box center [1530, 140] width 61 height 61
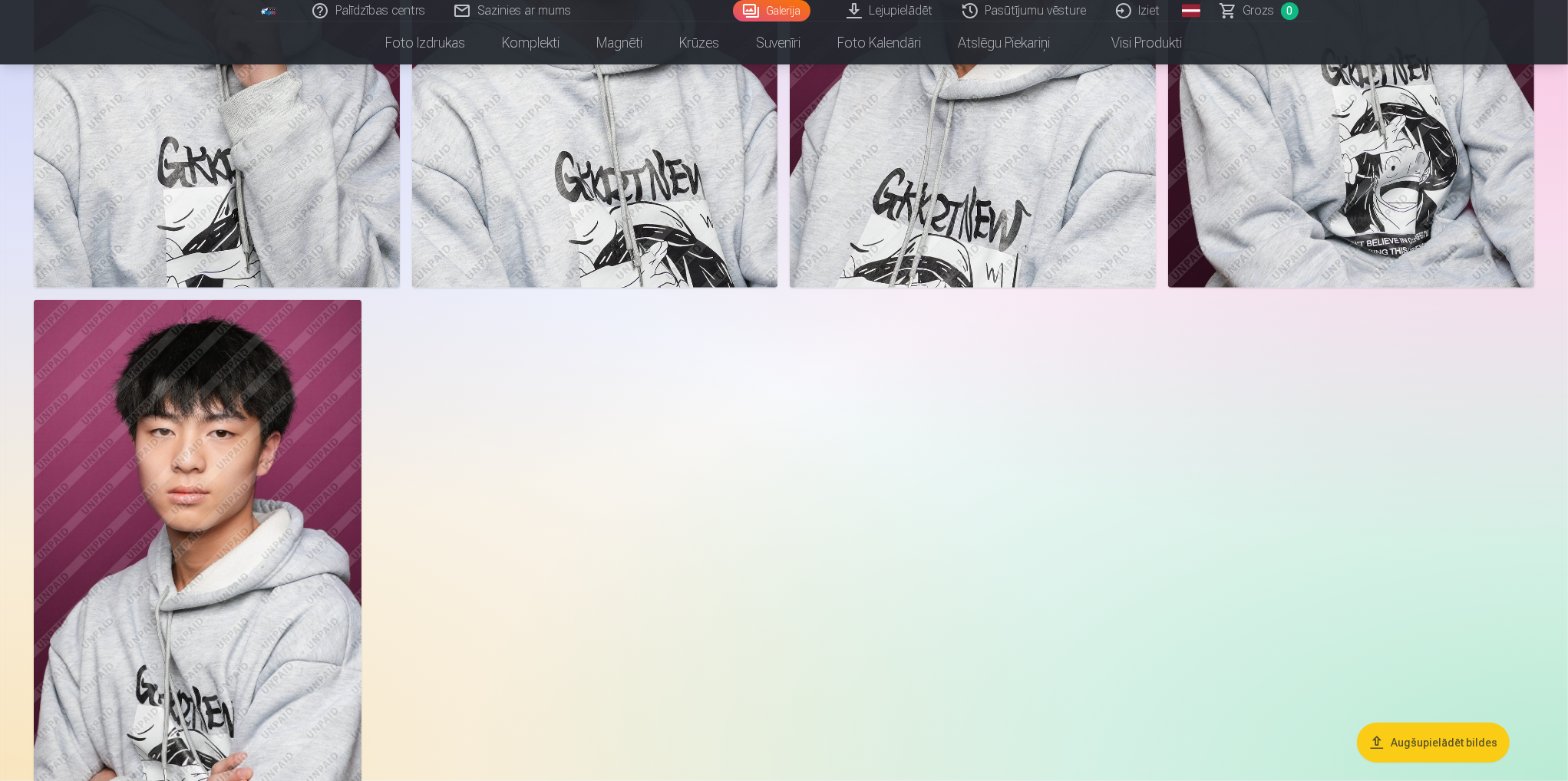
scroll to position [1534, 0]
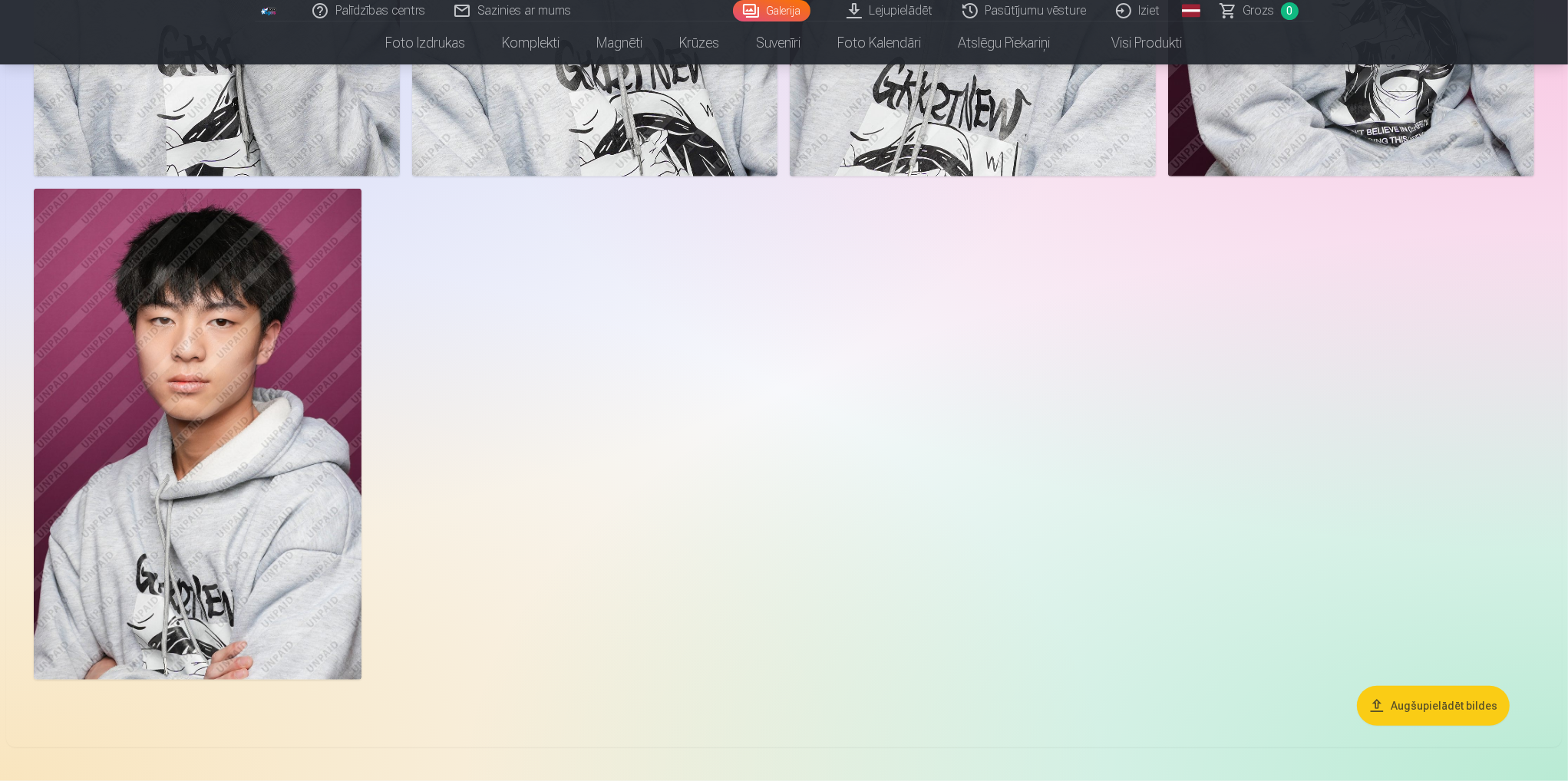
click at [279, 283] on img at bounding box center [198, 434] width 328 height 491
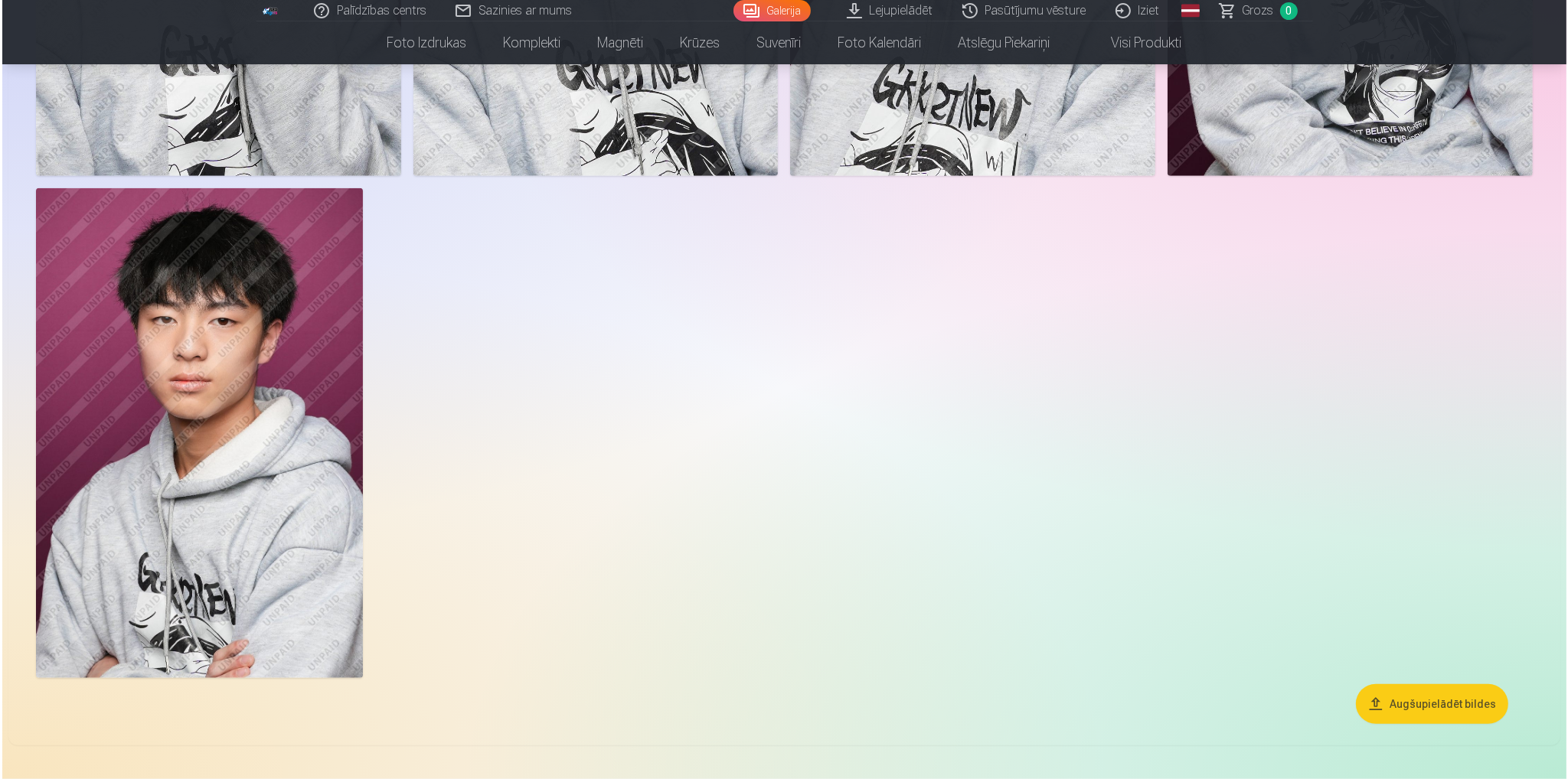
scroll to position [1610, 0]
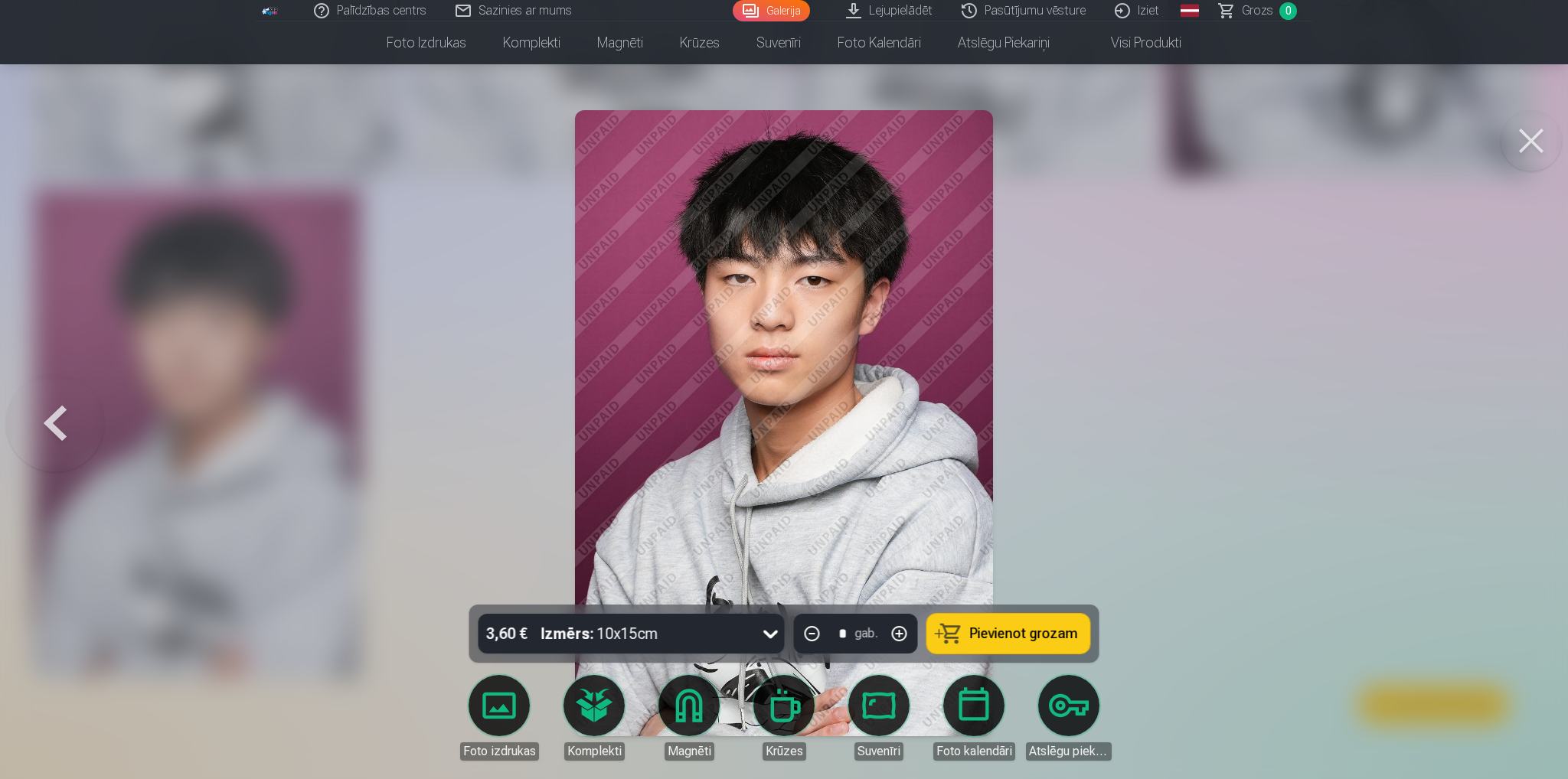
click at [1535, 144] on button at bounding box center [1530, 140] width 61 height 61
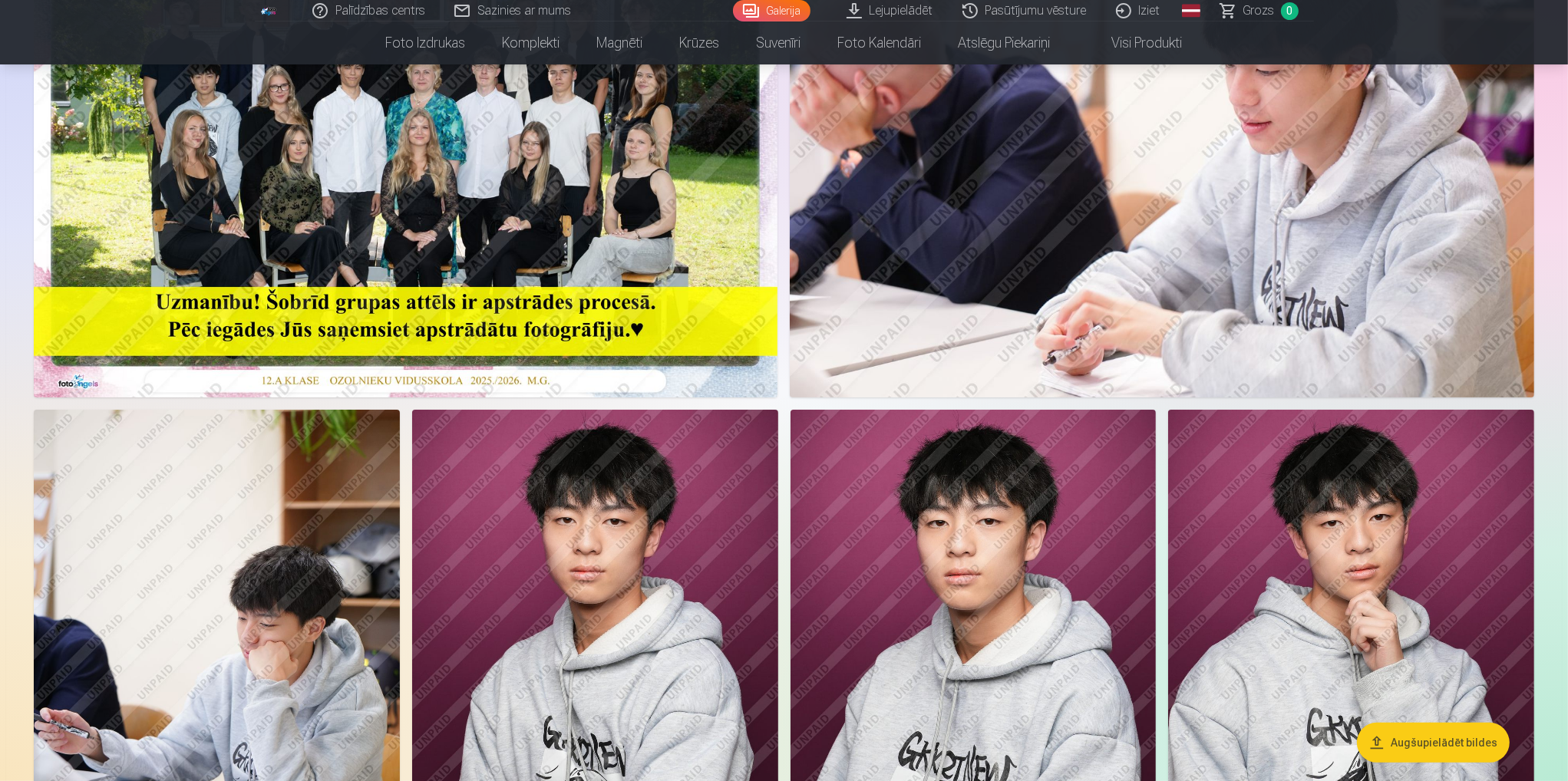
scroll to position [384, 0]
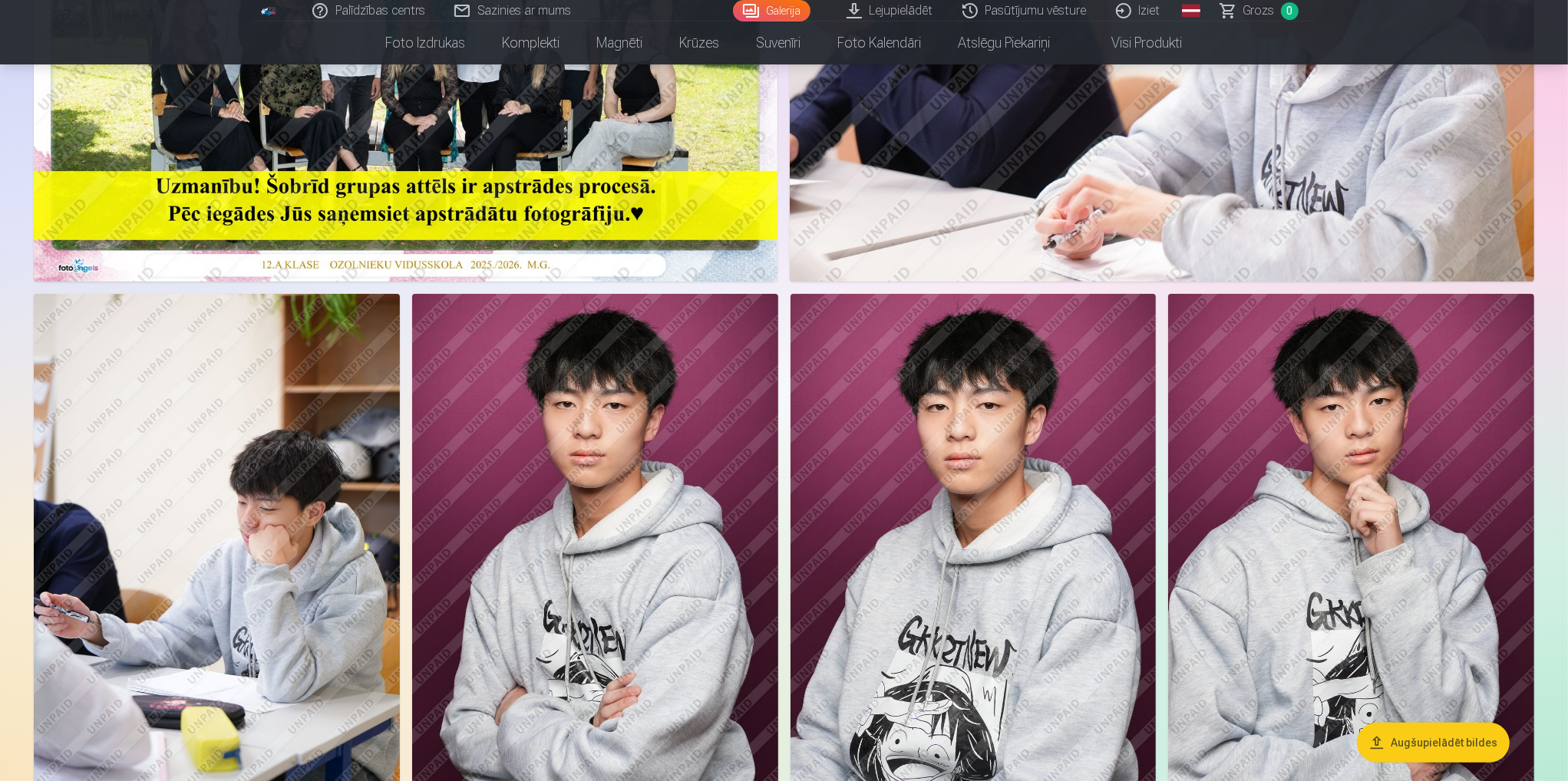
click at [1358, 415] on img at bounding box center [1351, 568] width 366 height 548
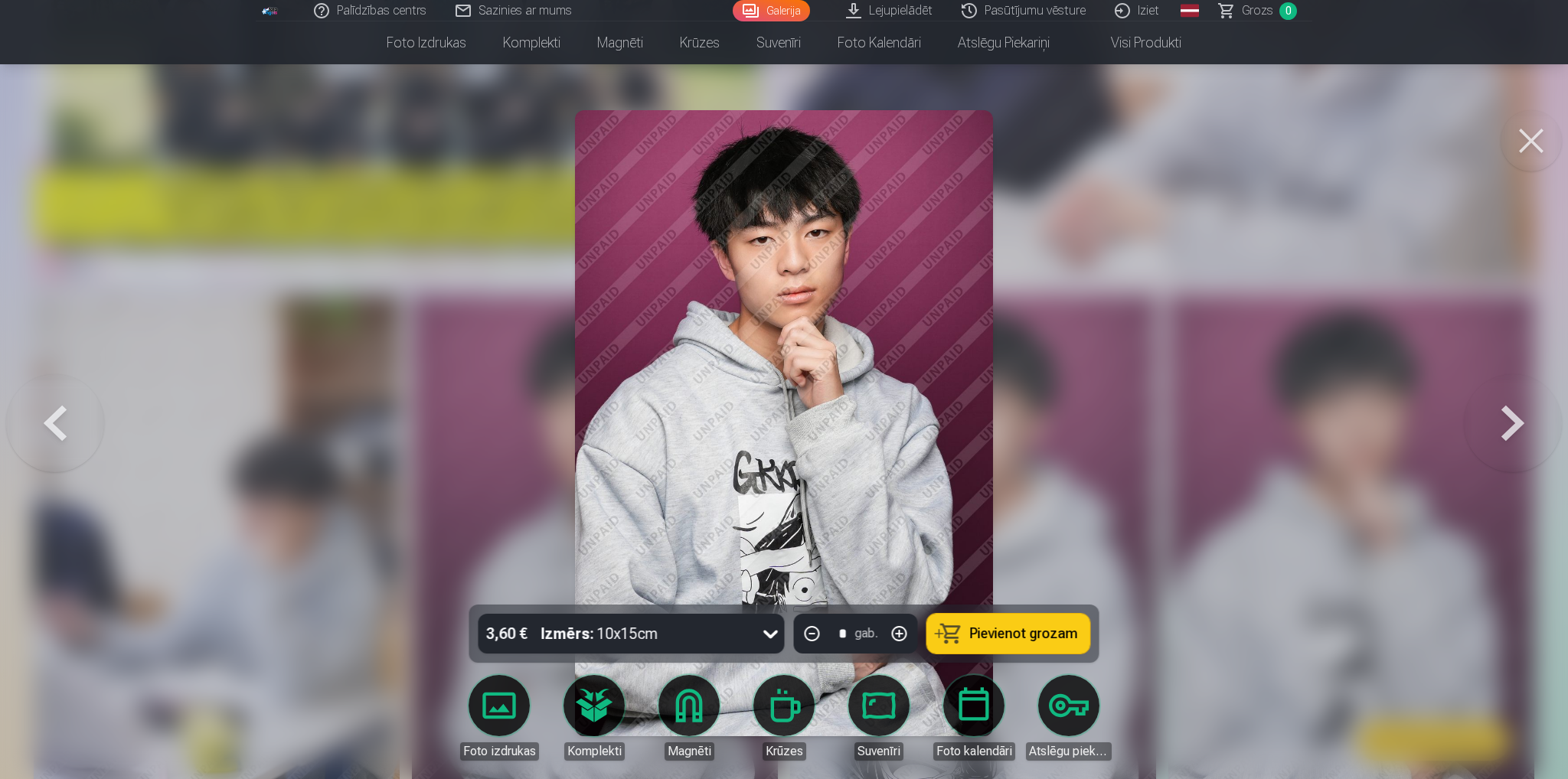
click at [1535, 144] on button at bounding box center [1530, 140] width 61 height 61
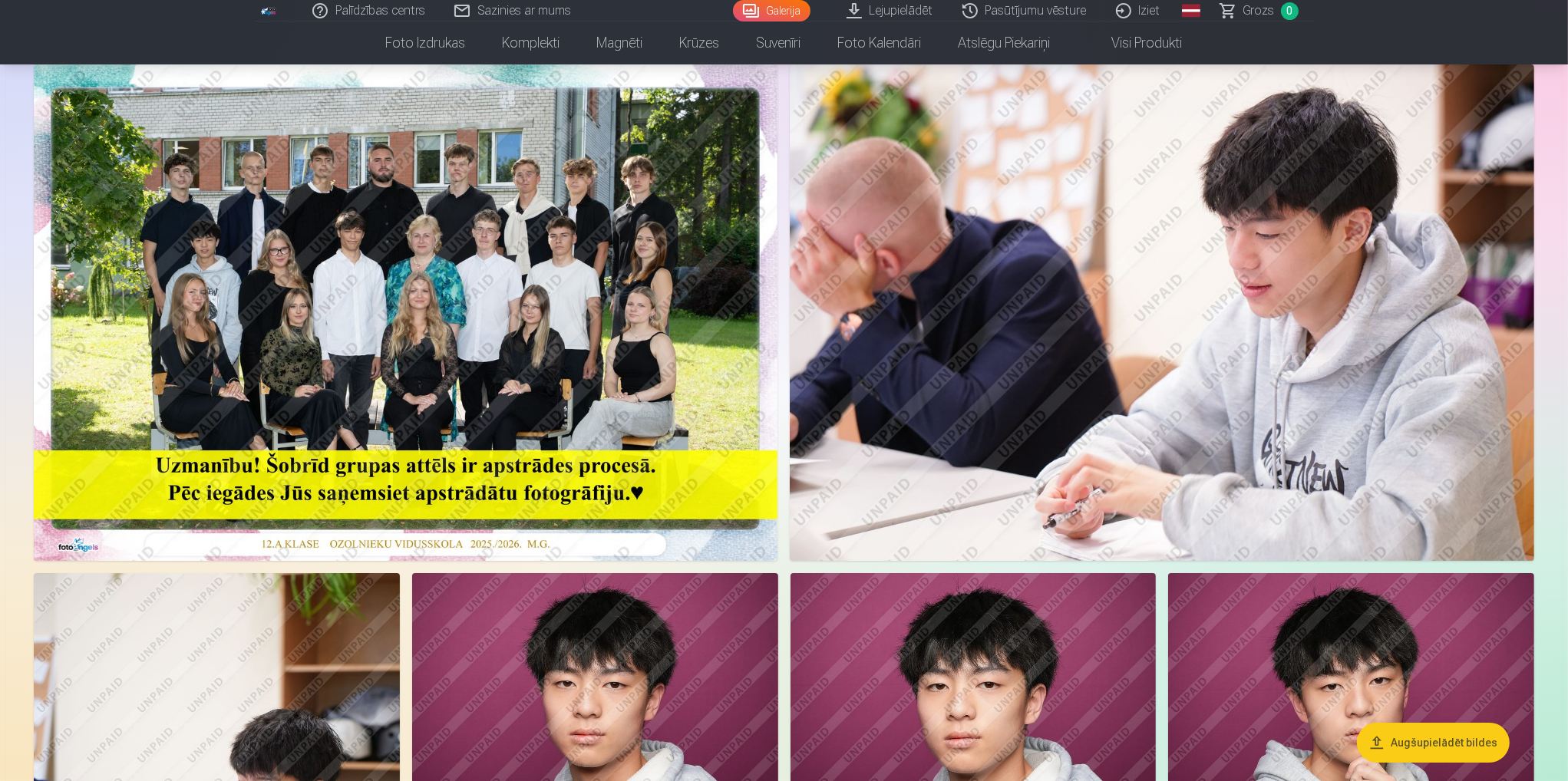
scroll to position [77, 0]
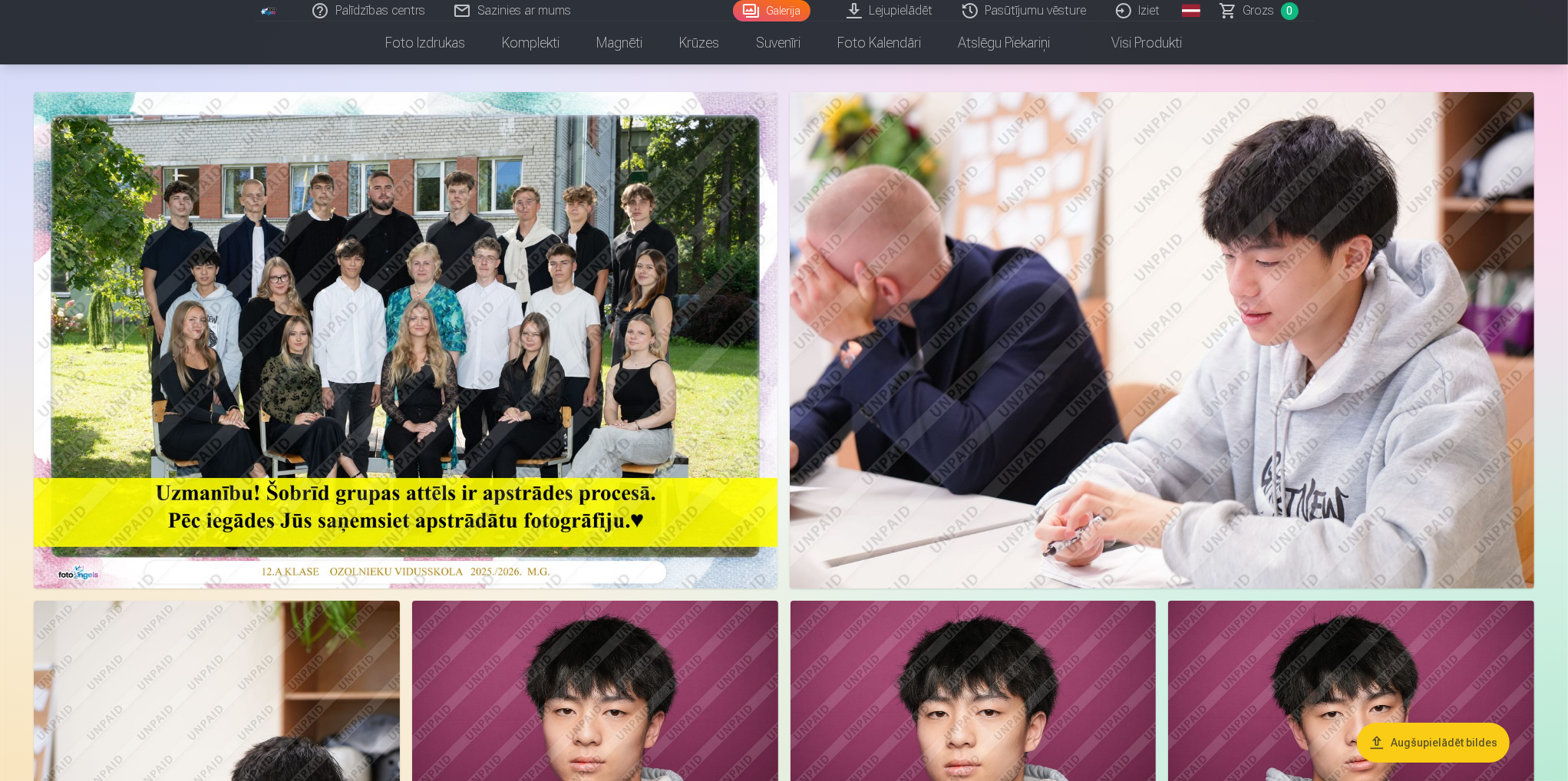
click at [1197, 387] on img at bounding box center [1162, 341] width 744 height 497
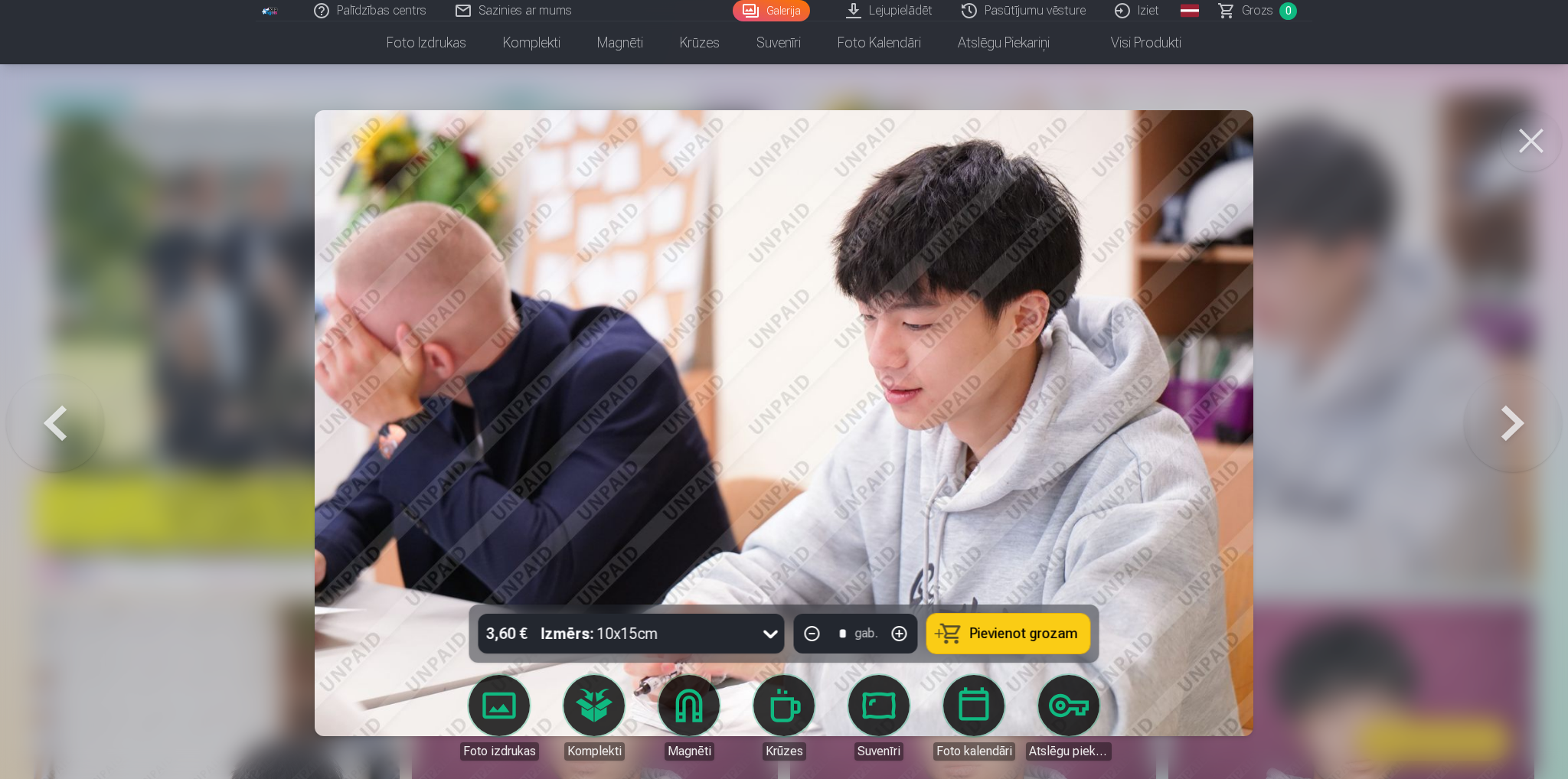
click at [1519, 129] on button at bounding box center [1530, 140] width 61 height 61
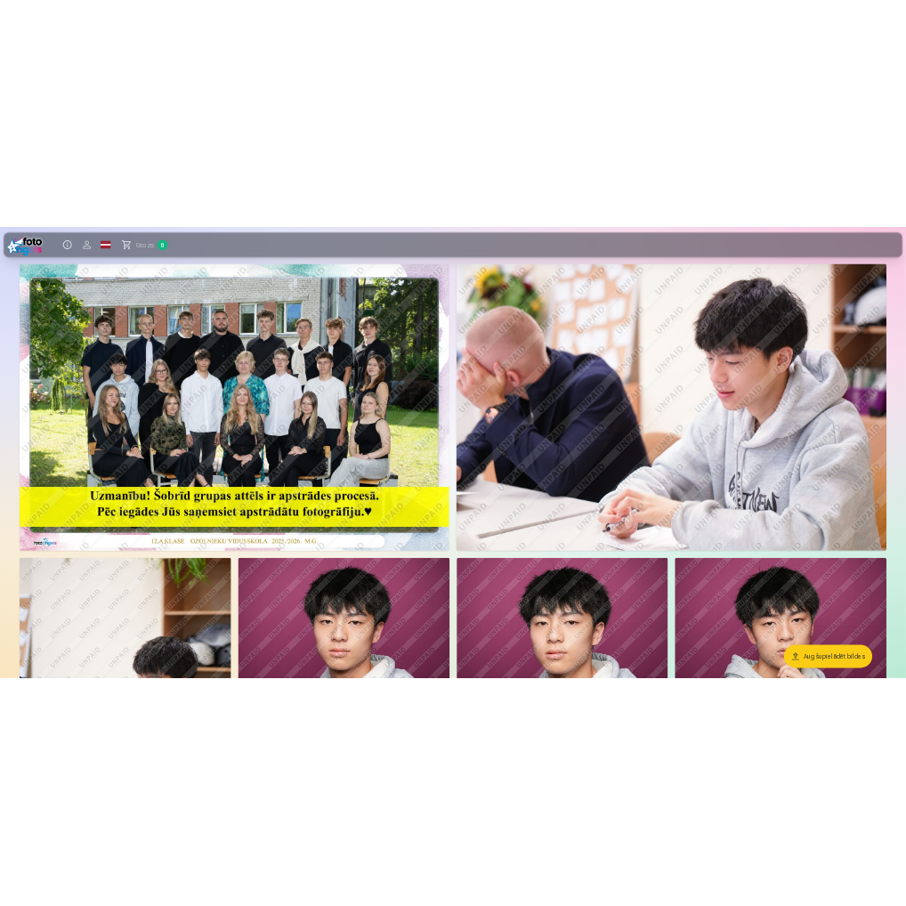
scroll to position [235, 0]
